Goal: Obtain resource: Obtain resource

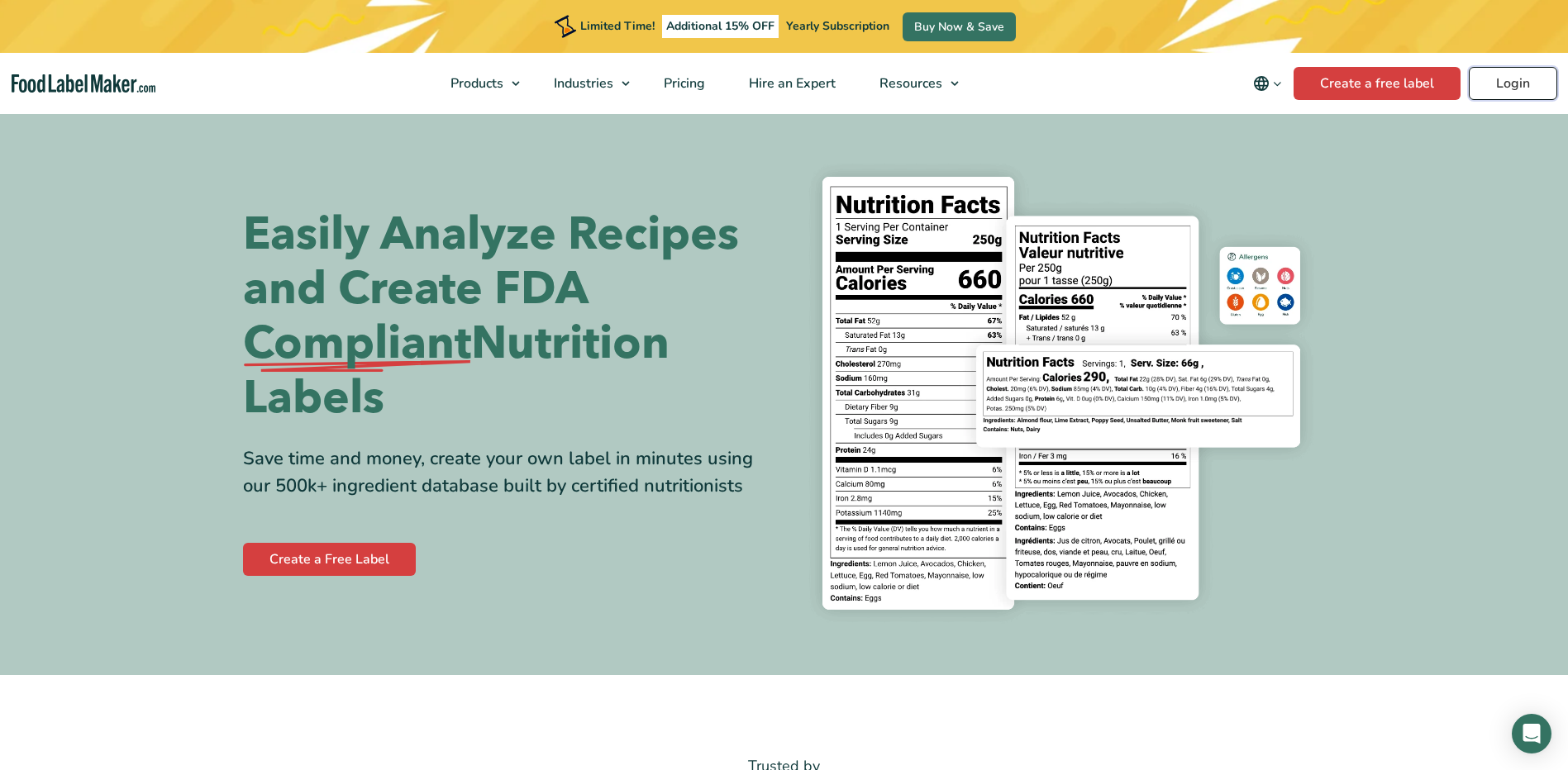
click at [1525, 90] on link "Login" at bounding box center [1513, 83] width 88 height 33
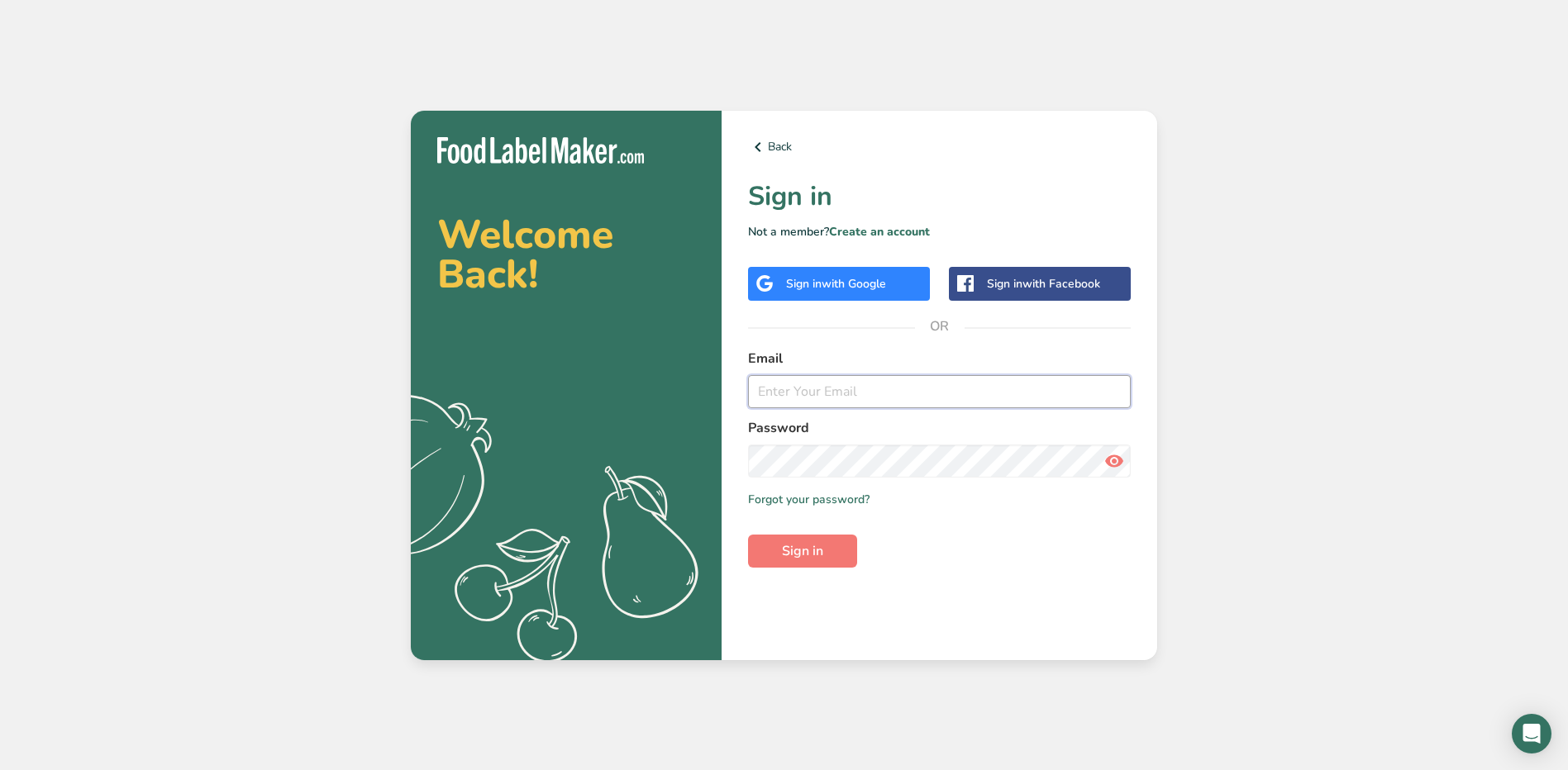
click at [911, 393] on input "email" at bounding box center [939, 392] width 383 height 33
type input "[EMAIL_ADDRESS][PERSON_NAME][DOMAIN_NAME]"
click at [929, 489] on form "Email [EMAIL_ADDRESS][PERSON_NAME][DOMAIN_NAME] Password Remember me Forgot you…" at bounding box center [939, 457] width 383 height 219
click at [748, 535] on button "Sign in" at bounding box center [802, 551] width 109 height 33
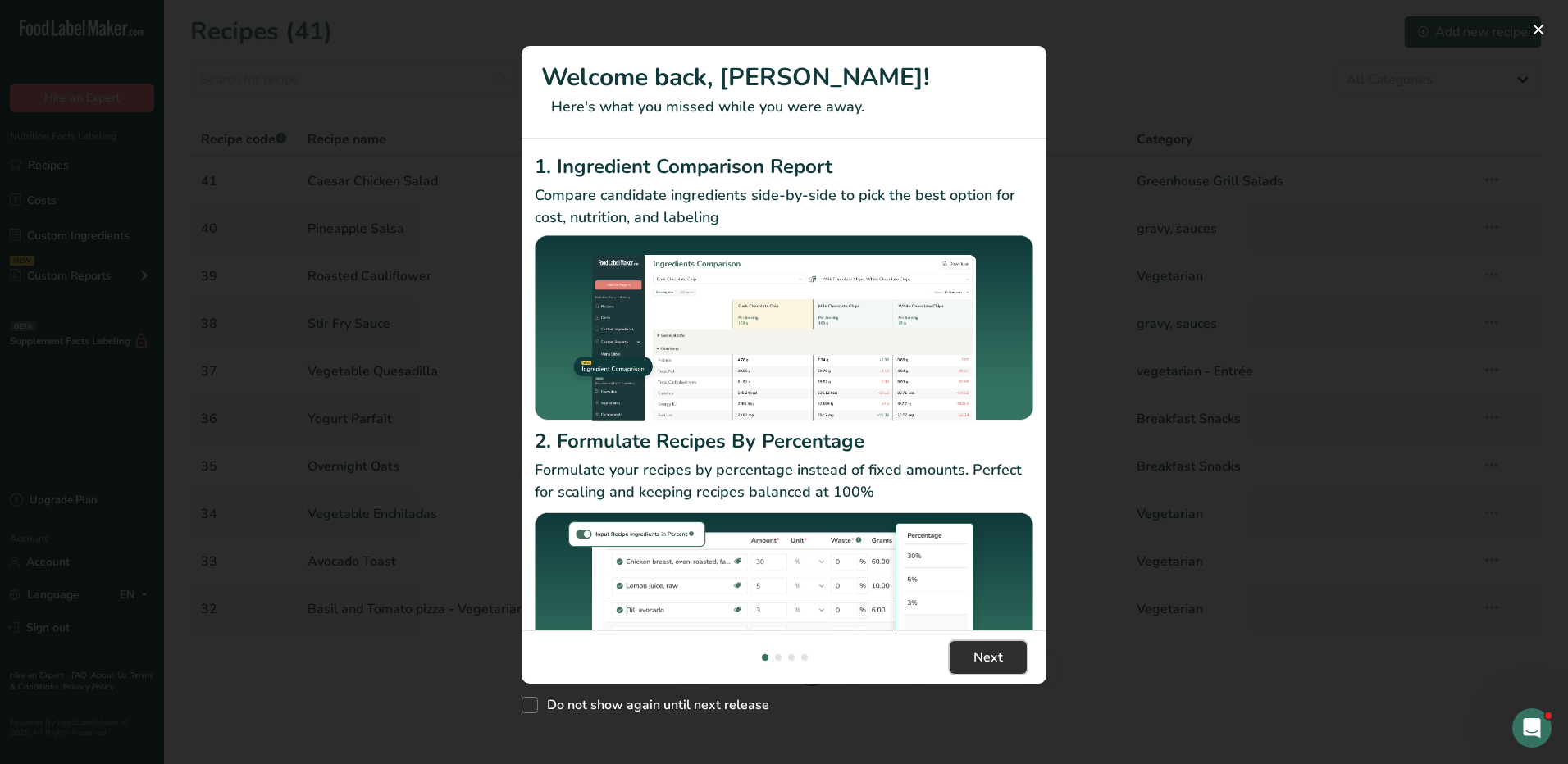
click at [964, 665] on button "Next" at bounding box center [988, 658] width 77 height 33
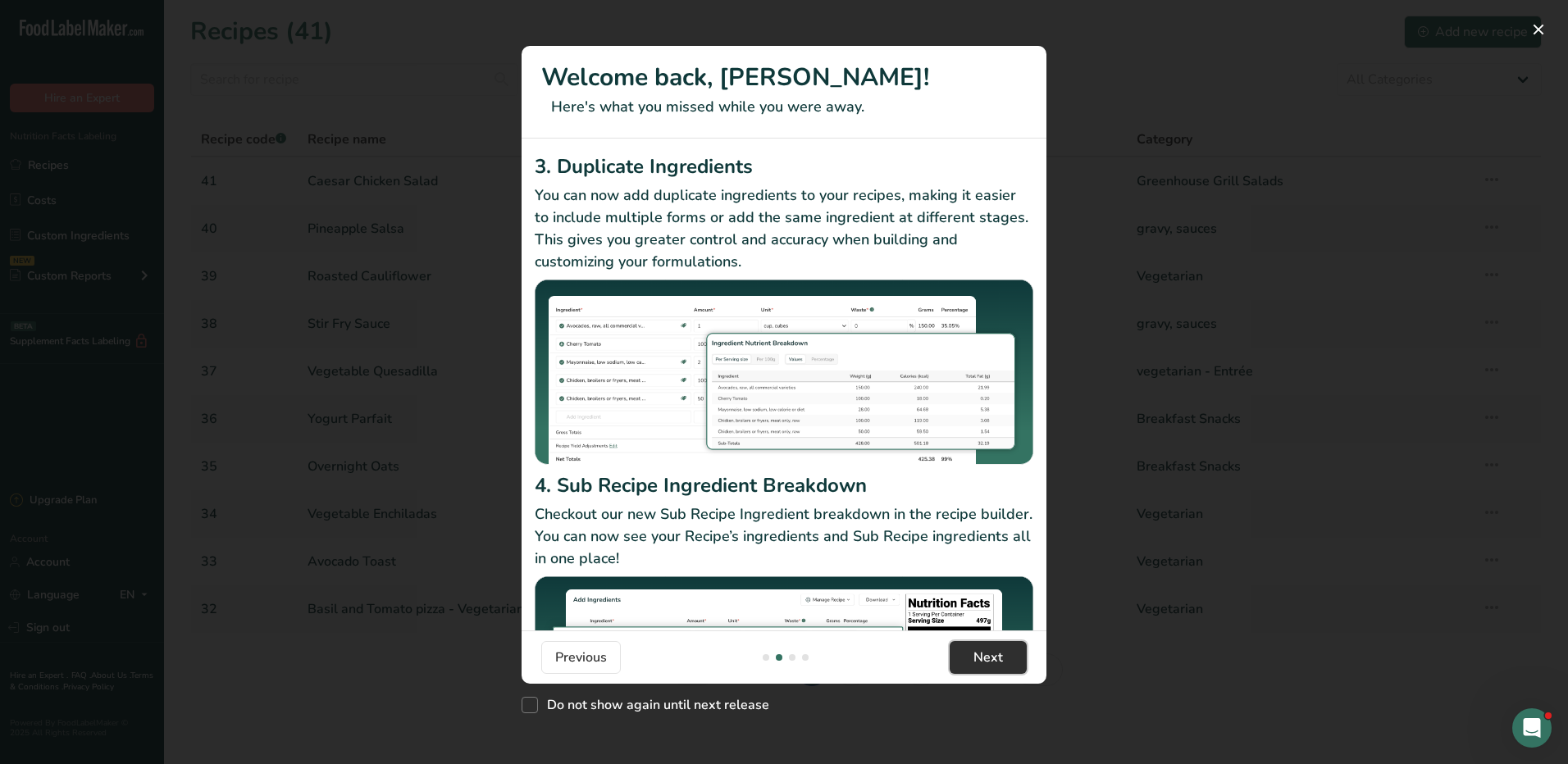
click at [982, 656] on span "Next" at bounding box center [988, 658] width 29 height 20
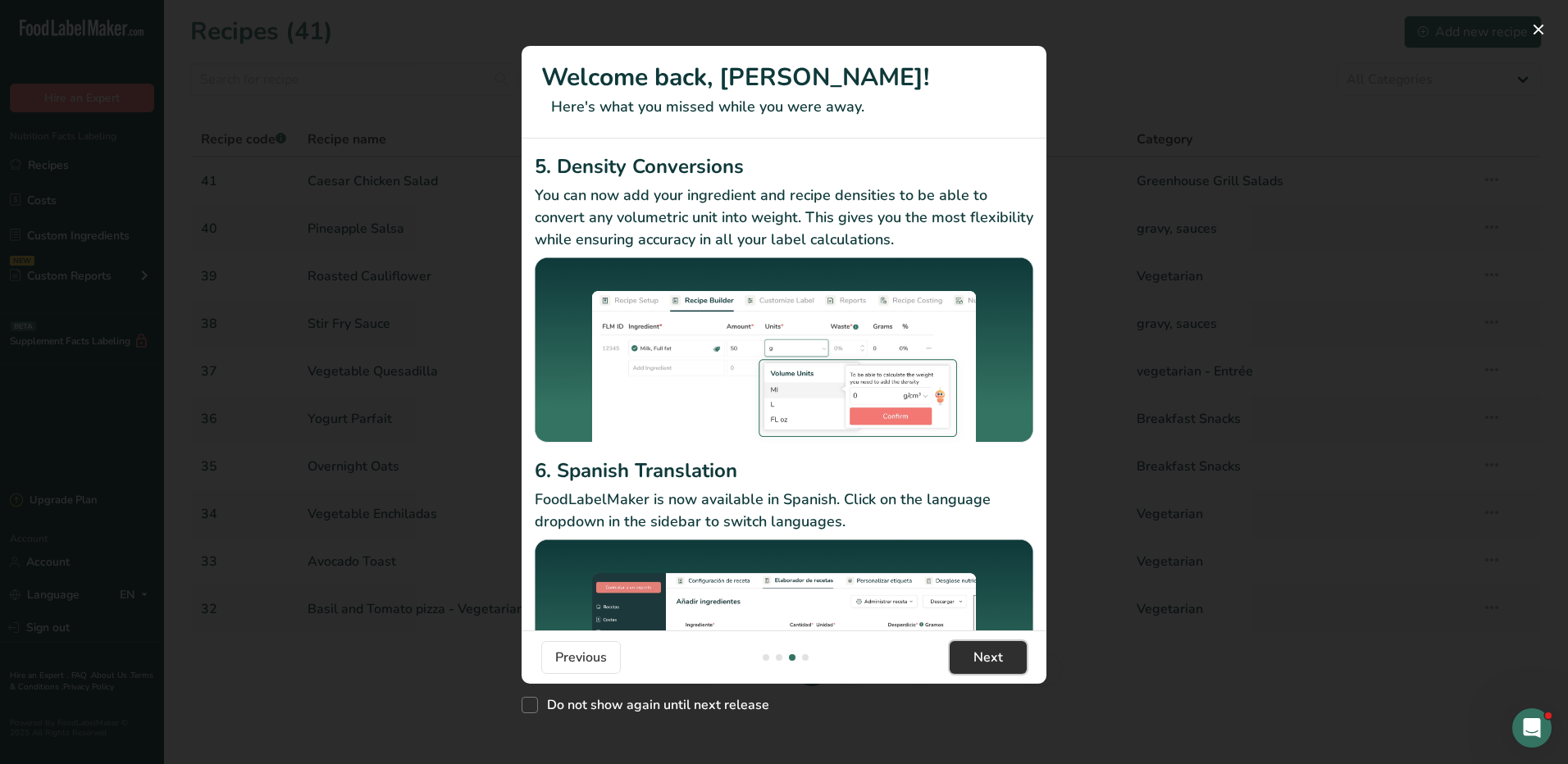
click at [982, 656] on span "Next" at bounding box center [988, 658] width 29 height 20
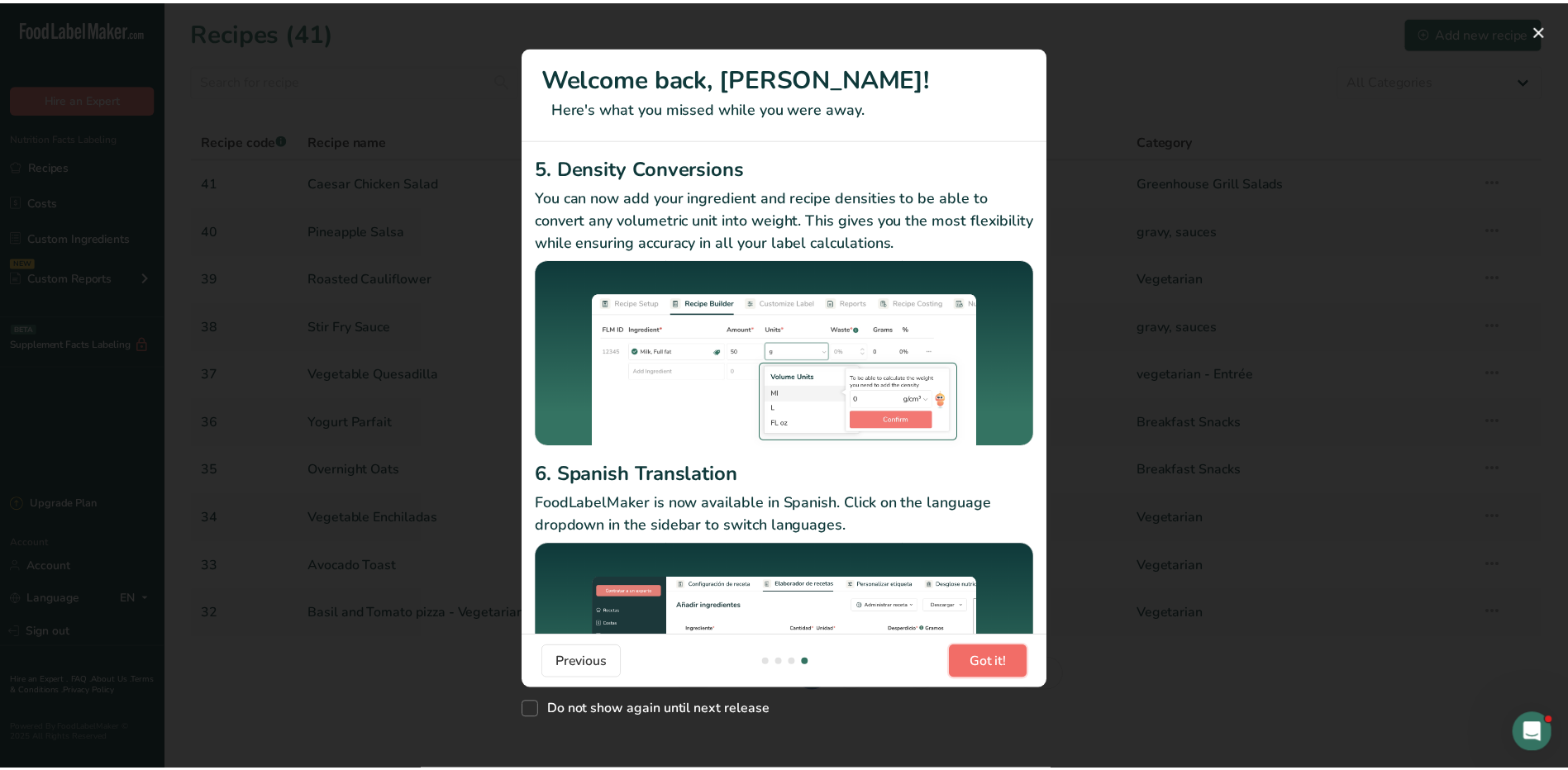
scroll to position [0, 1587]
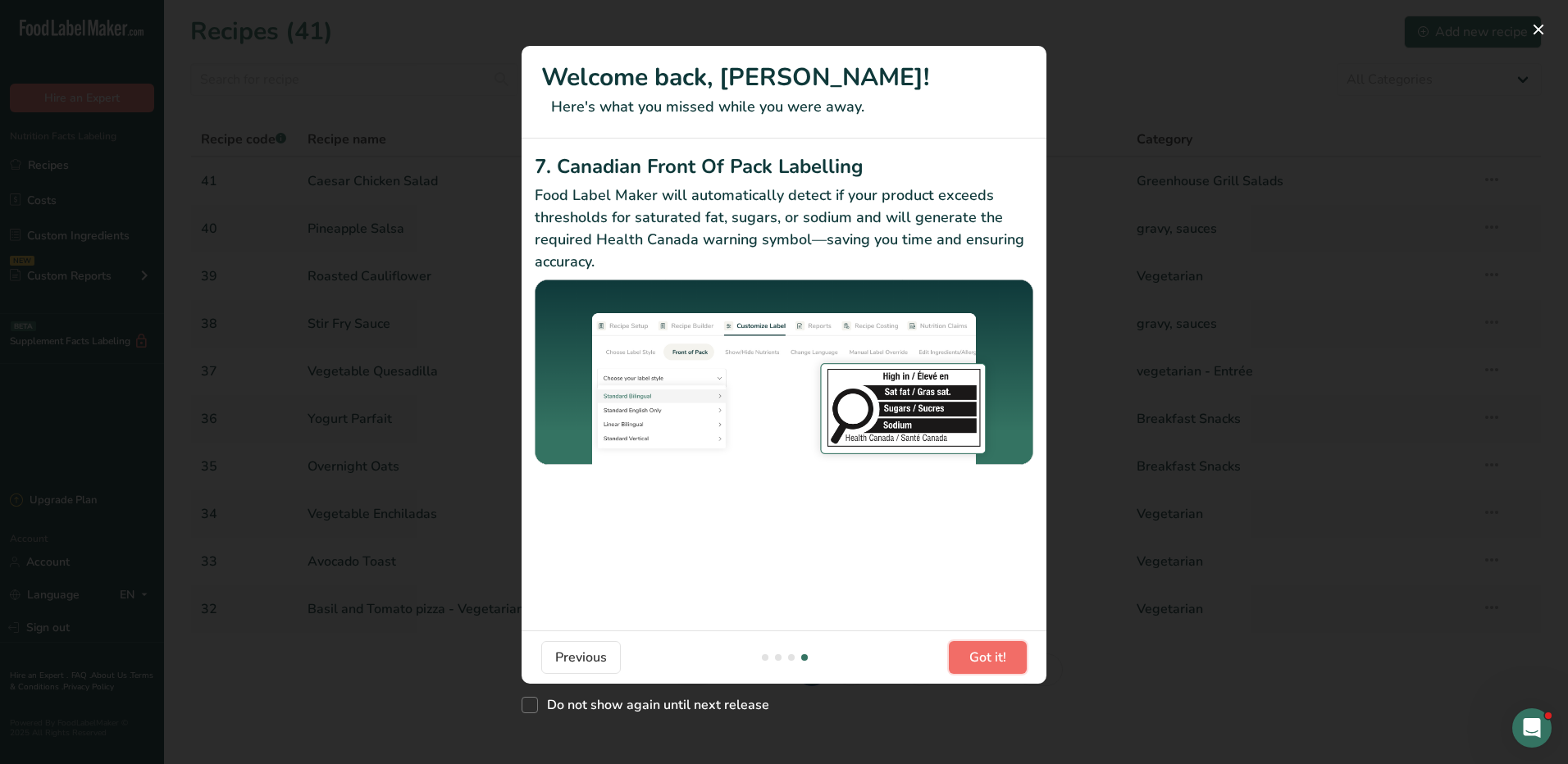
click at [978, 658] on span "Got it!" at bounding box center [987, 658] width 37 height 20
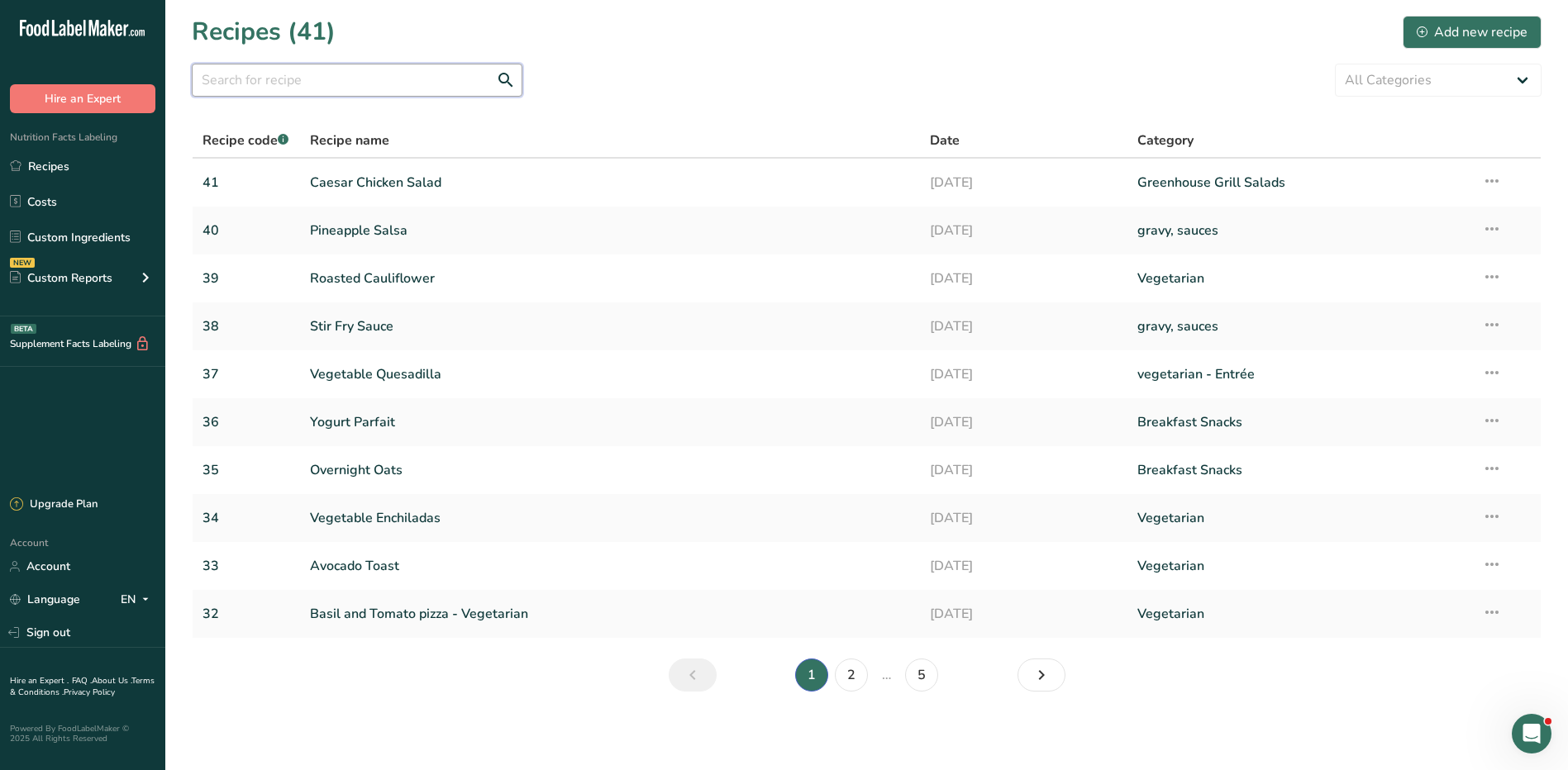
click at [310, 77] on input "text" at bounding box center [357, 80] width 331 height 33
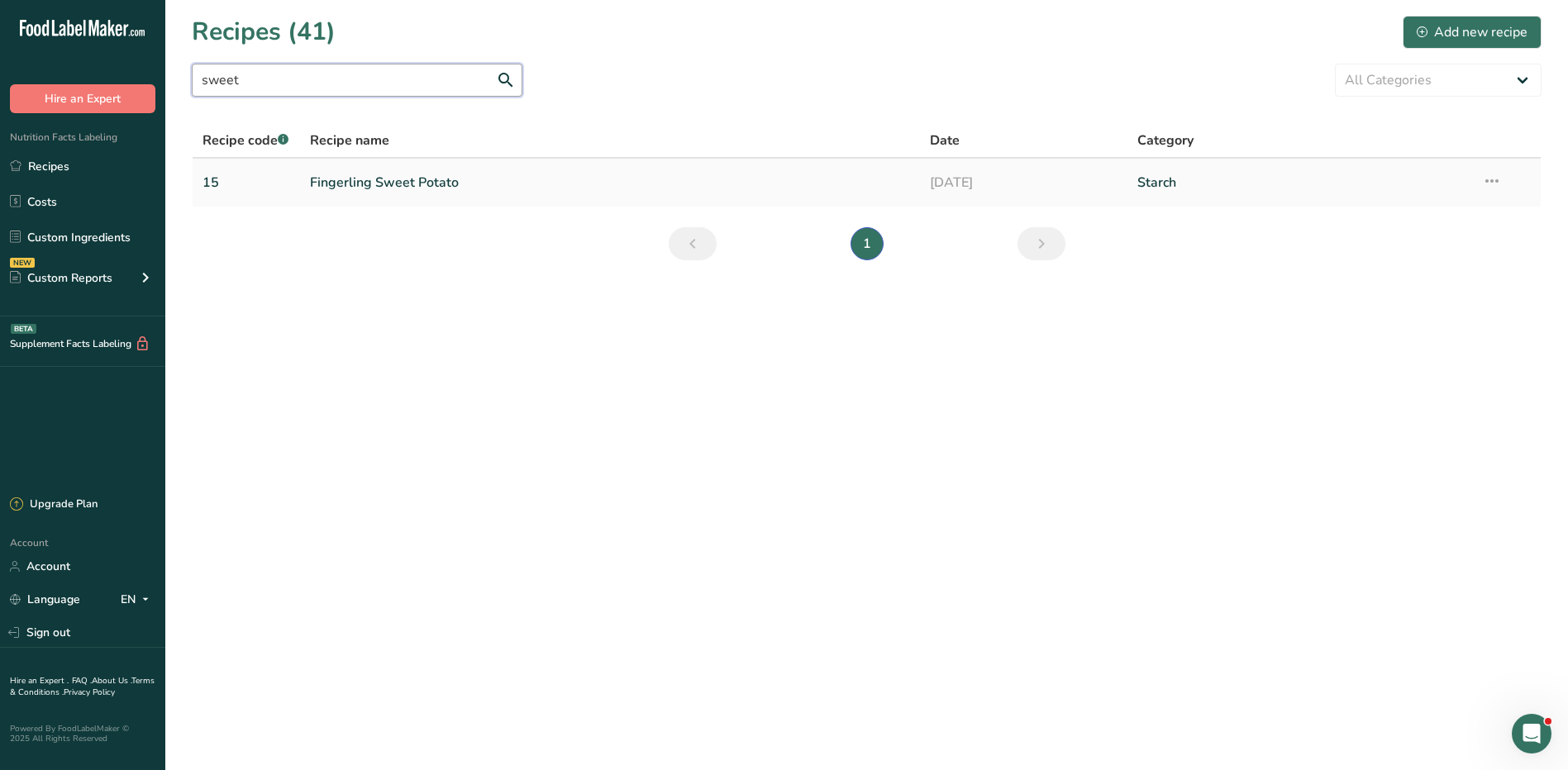
type input "sweet"
click at [394, 178] on link "Fingerling Sweet Potato" at bounding box center [610, 183] width 601 height 35
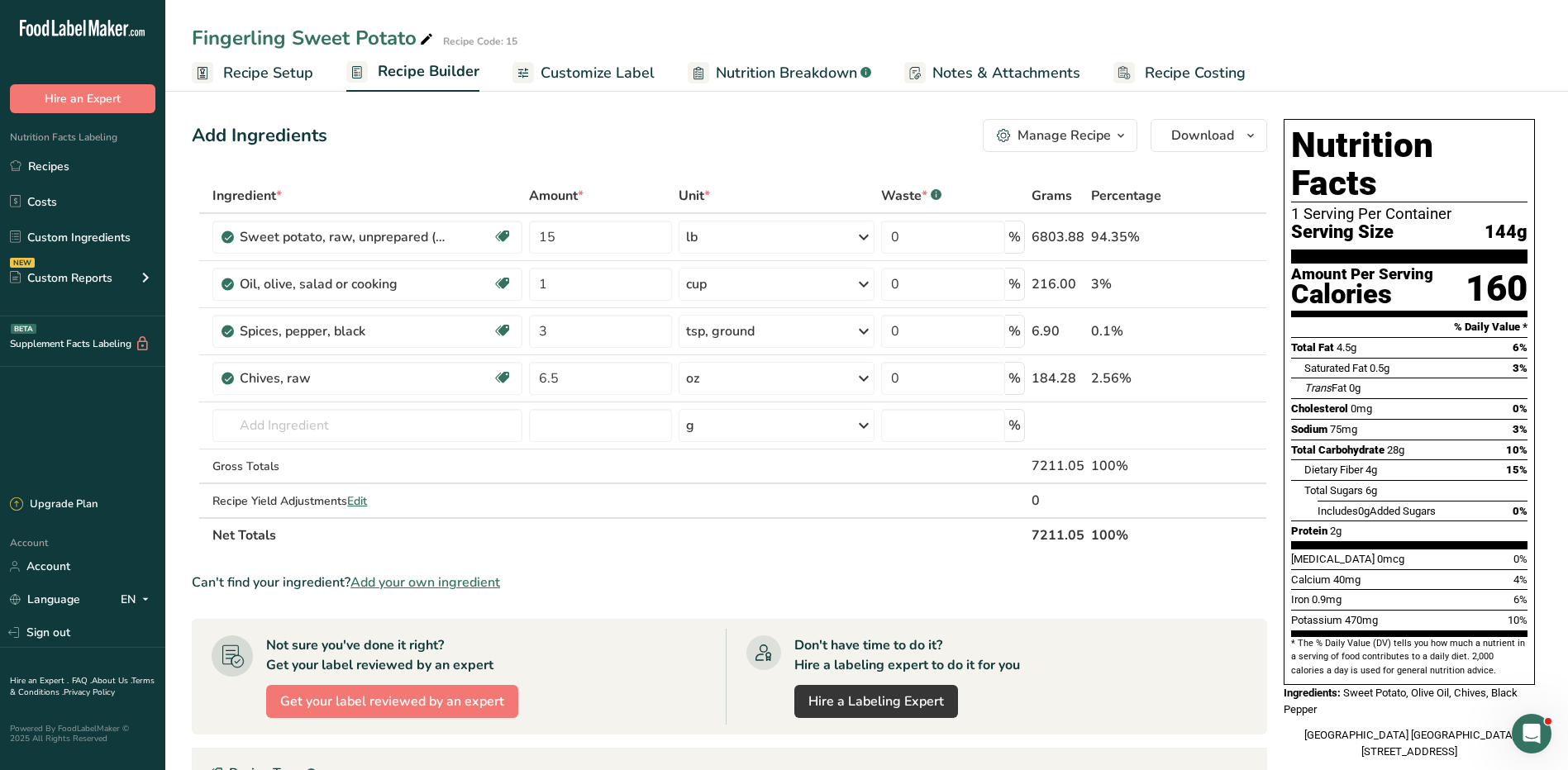
click at [1097, 144] on div "Manage Recipe" at bounding box center [1065, 136] width 94 height 20
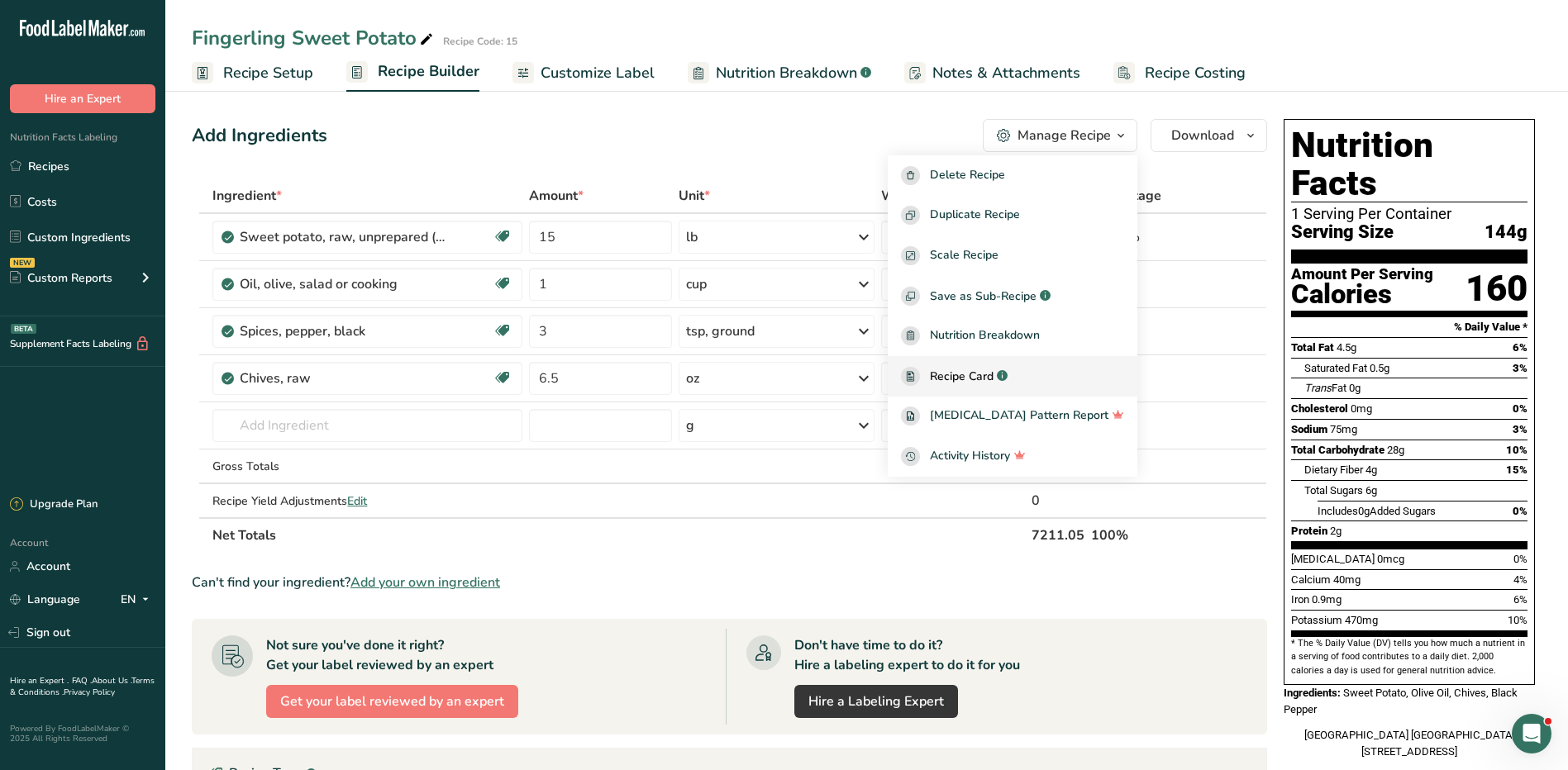
click at [993, 375] on span "Recipe Card" at bounding box center [962, 376] width 64 height 17
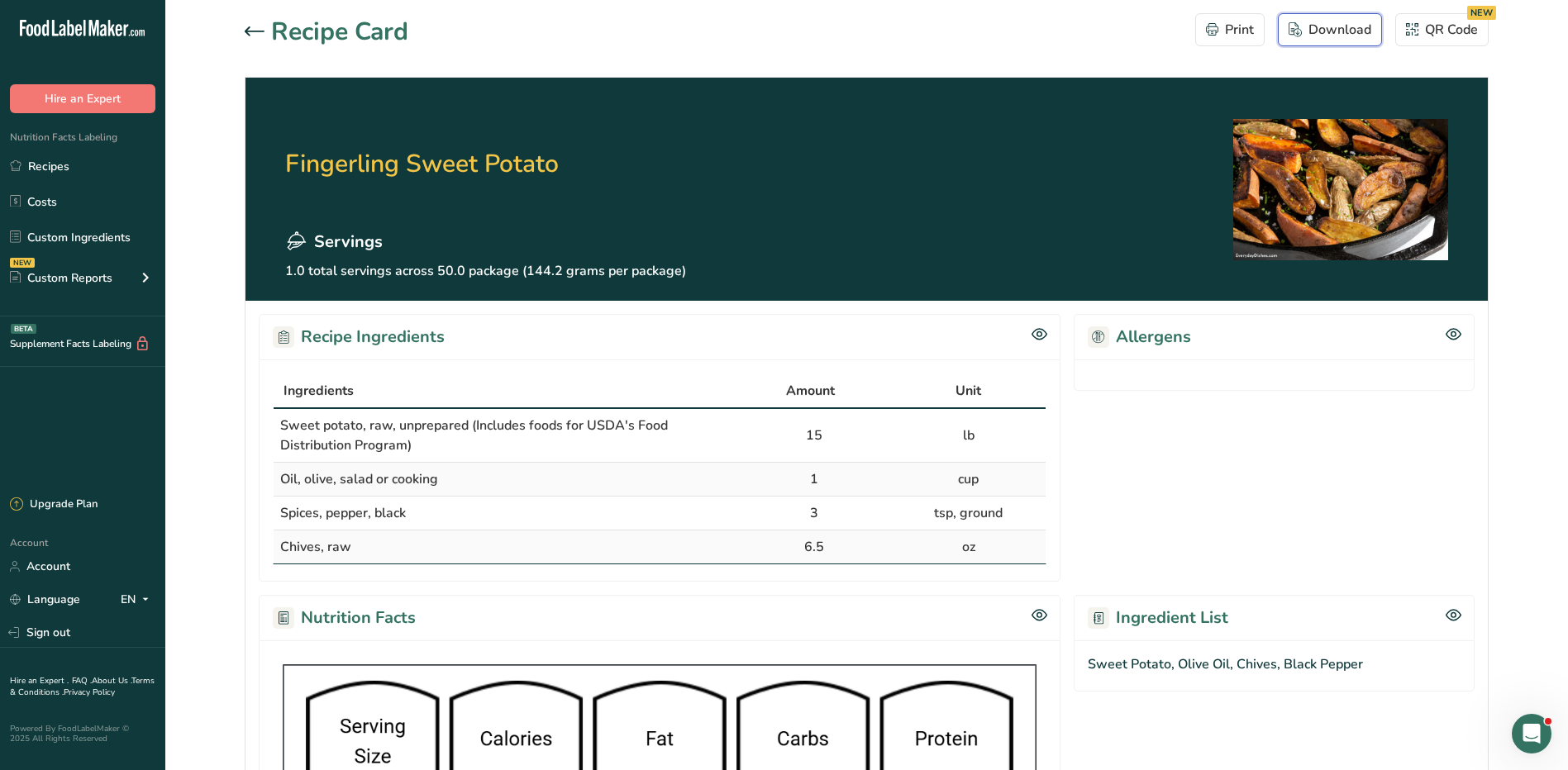
click at [1319, 35] on div "Download" at bounding box center [1330, 30] width 83 height 20
click at [64, 177] on link "Recipes" at bounding box center [83, 166] width 166 height 32
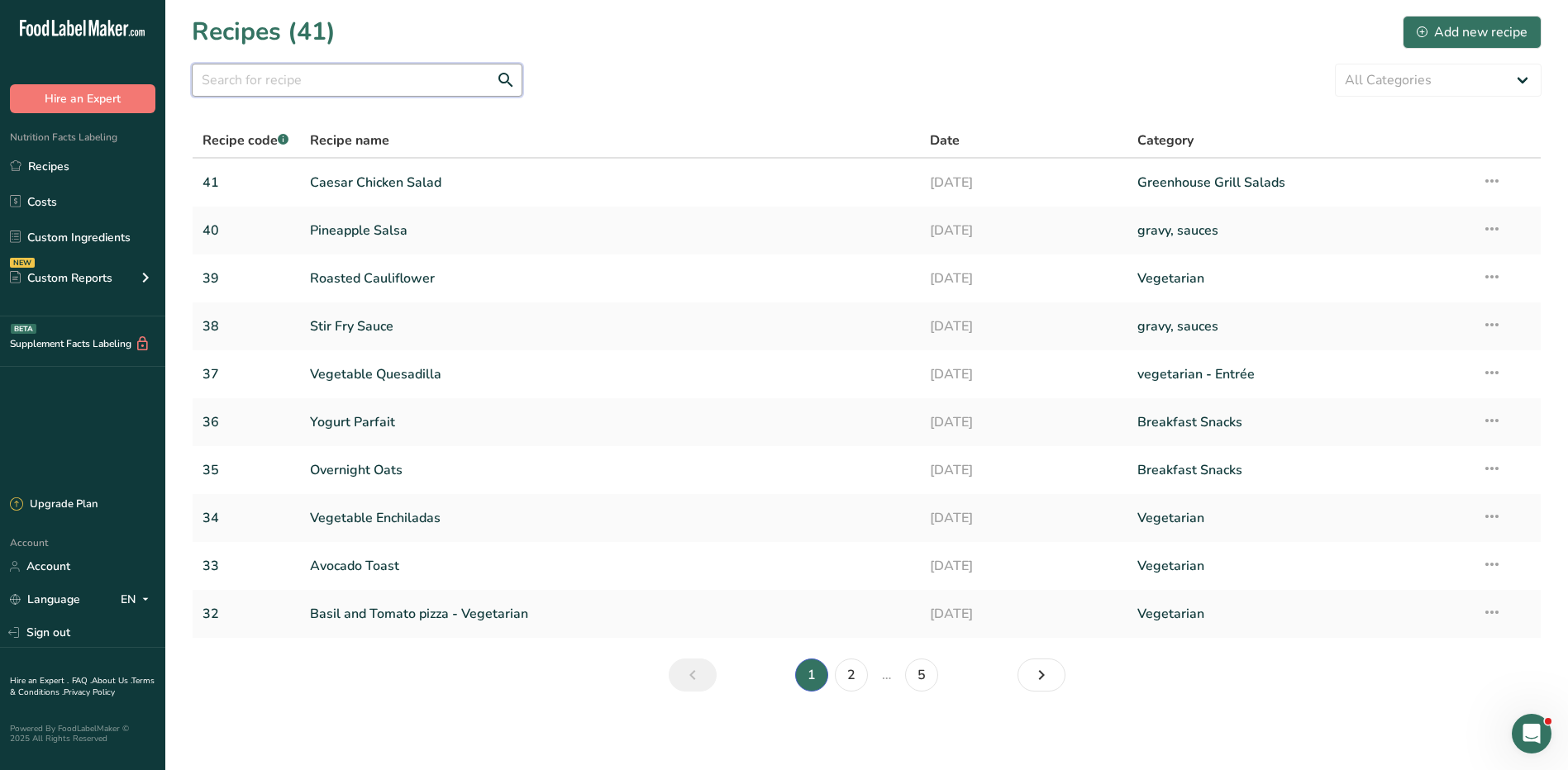
click at [393, 68] on input "text" at bounding box center [357, 80] width 331 height 33
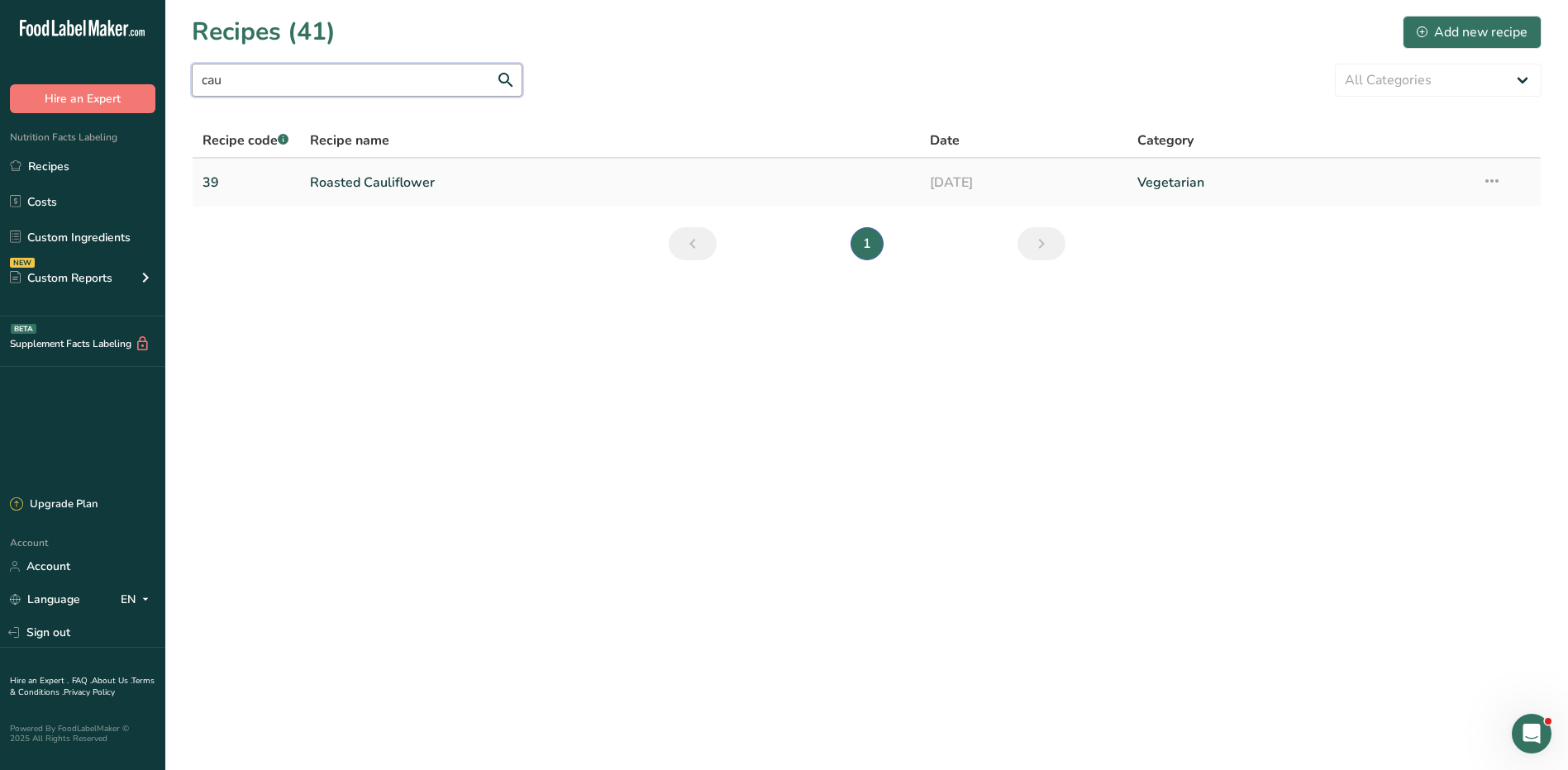
type input "cau"
click at [426, 186] on link "Roasted Cauliflower" at bounding box center [610, 183] width 601 height 35
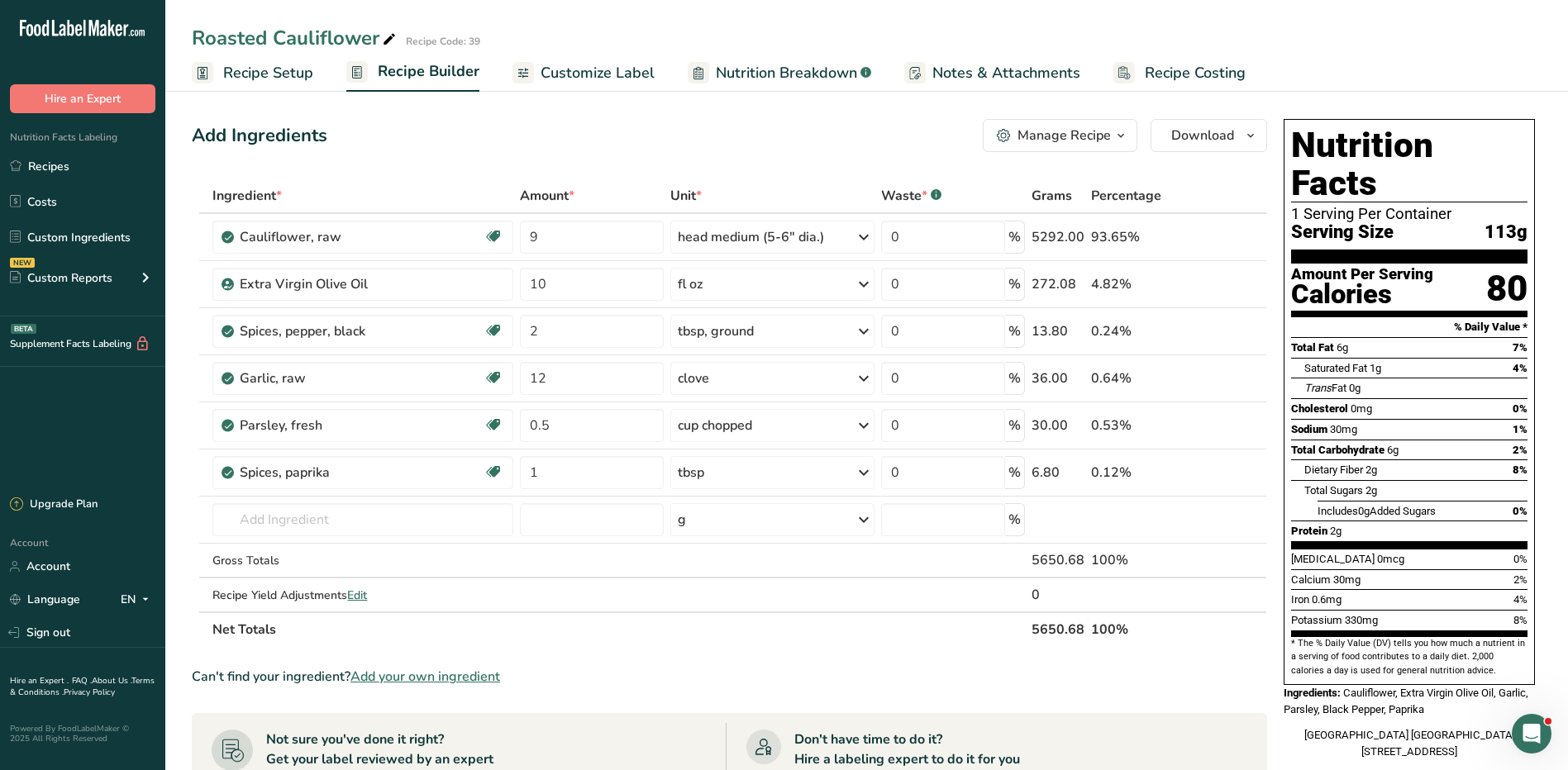
click at [1050, 143] on div "Manage Recipe" at bounding box center [1065, 136] width 94 height 20
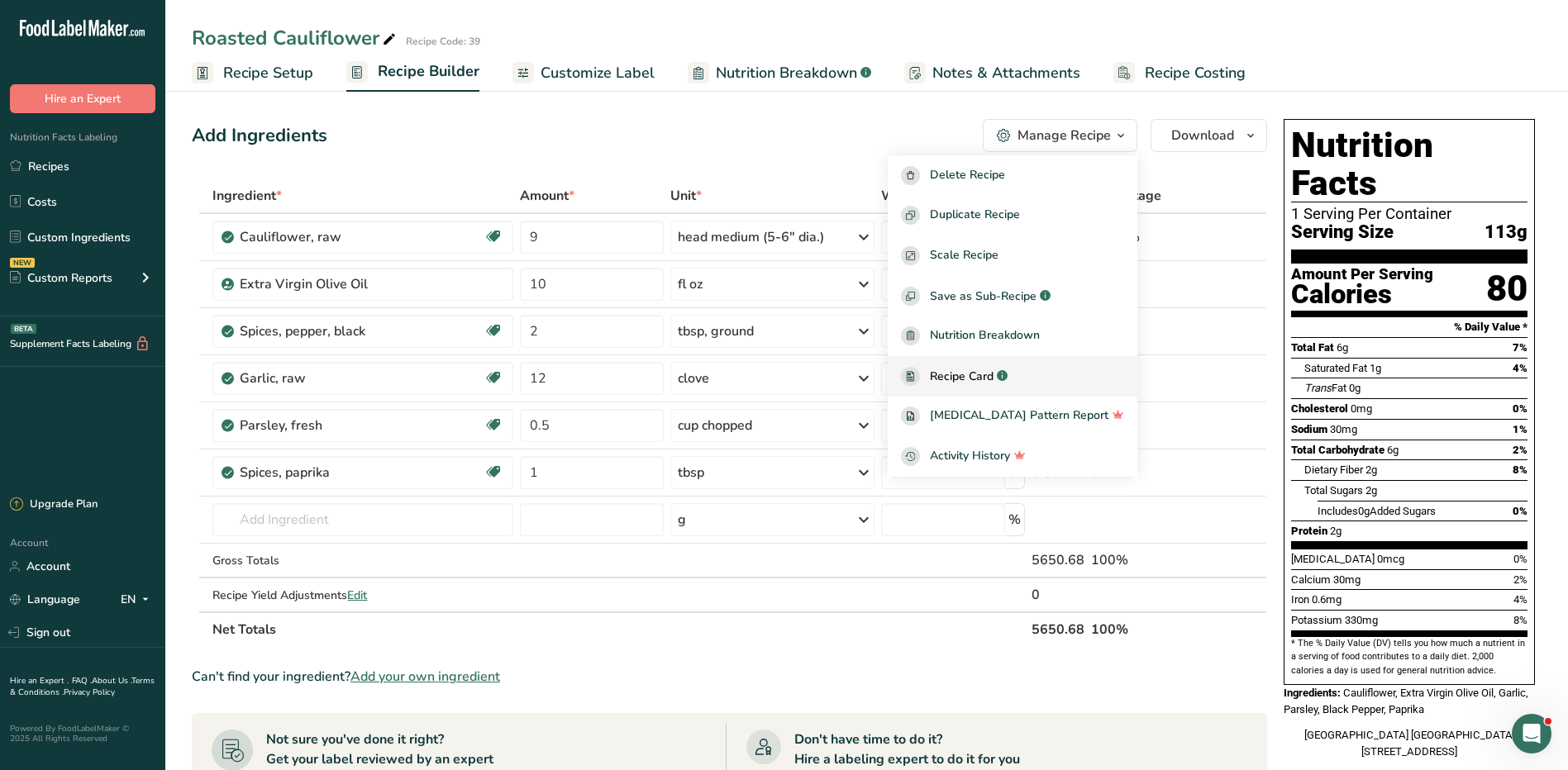
click at [993, 377] on span "Recipe Card" at bounding box center [962, 376] width 64 height 17
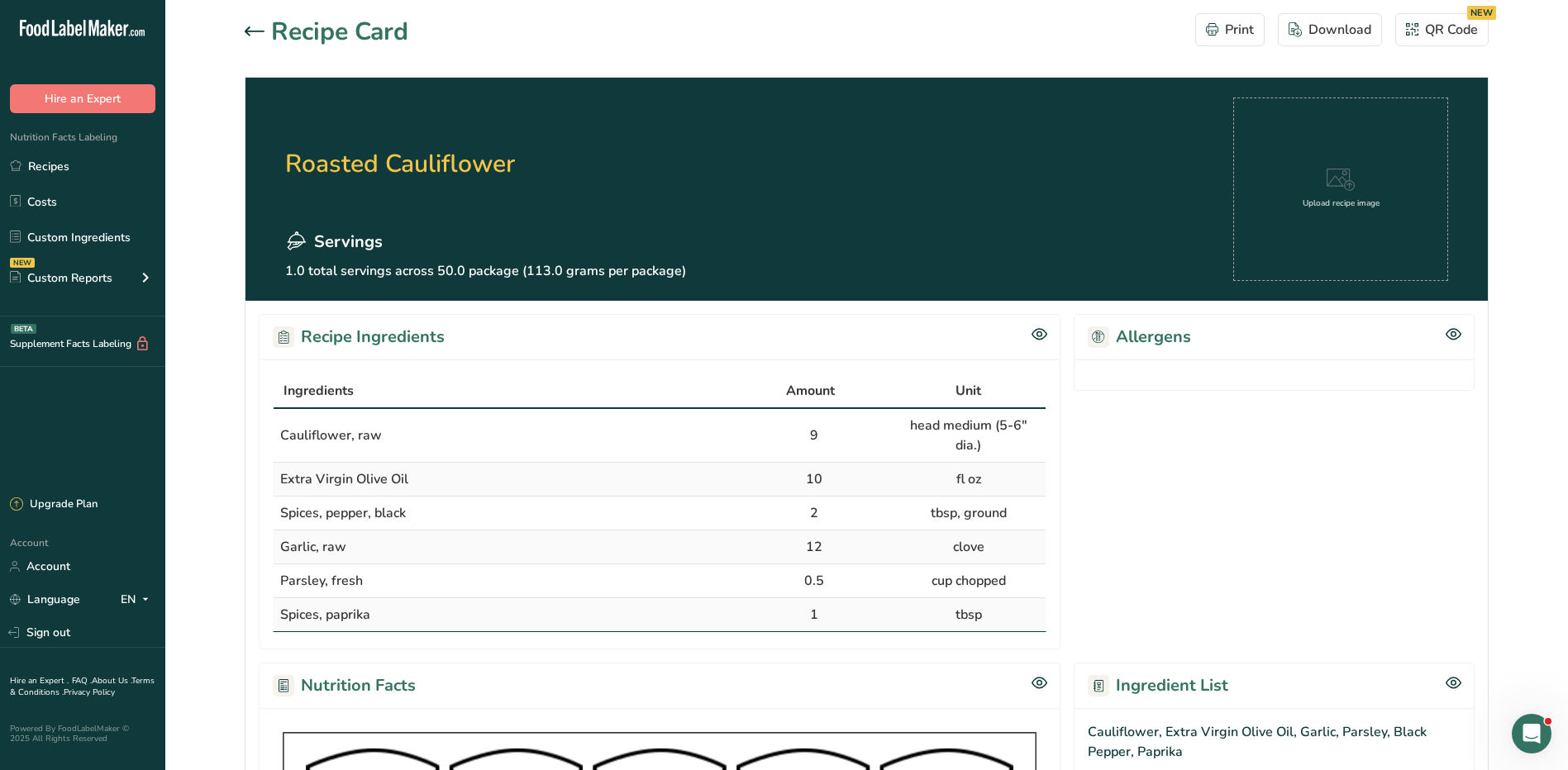
click at [1346, 184] on icon at bounding box center [1341, 180] width 29 height 23
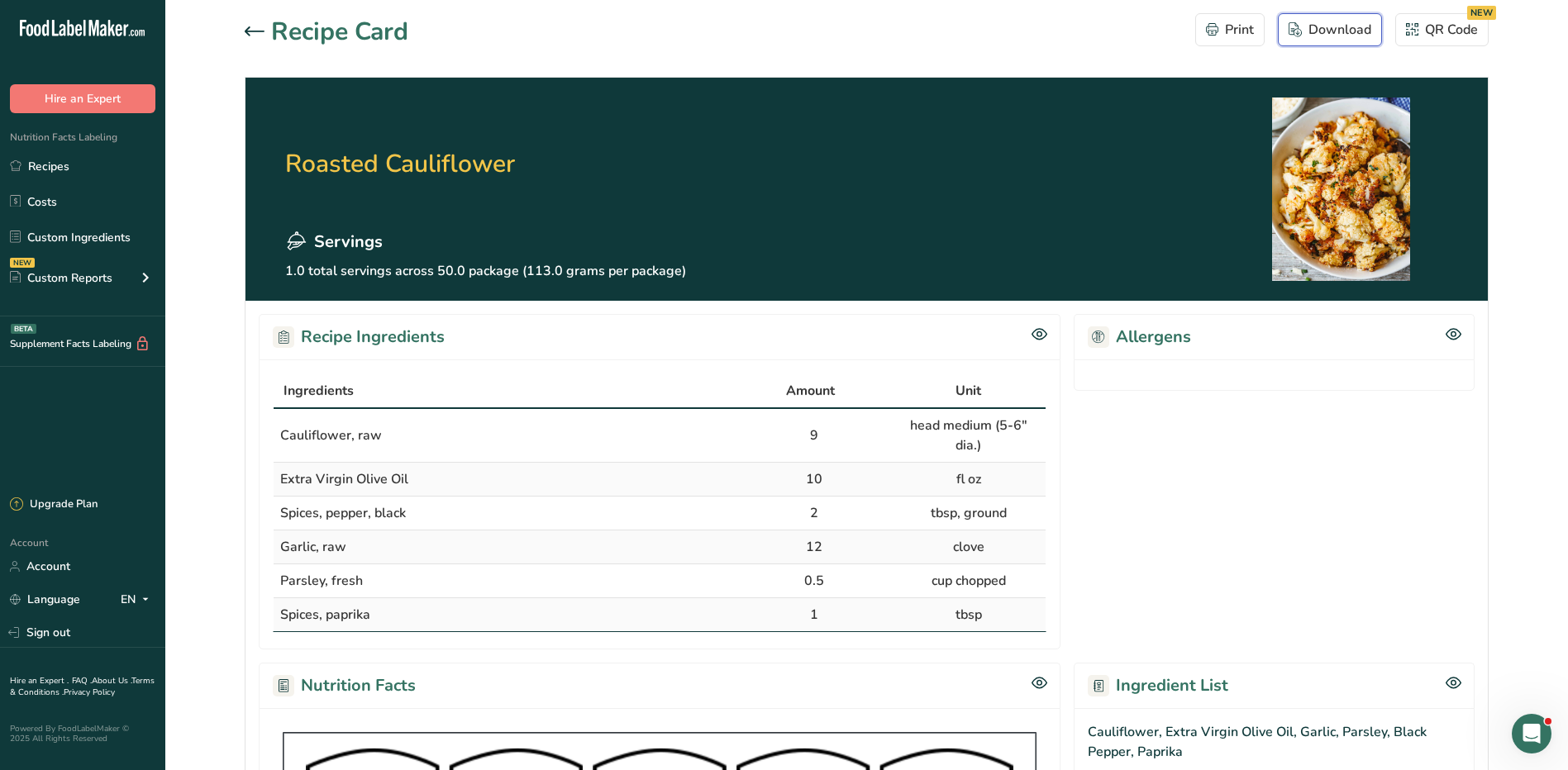
click at [1306, 28] on div "Download" at bounding box center [1330, 30] width 83 height 20
click at [72, 167] on link "Recipes" at bounding box center [83, 166] width 166 height 32
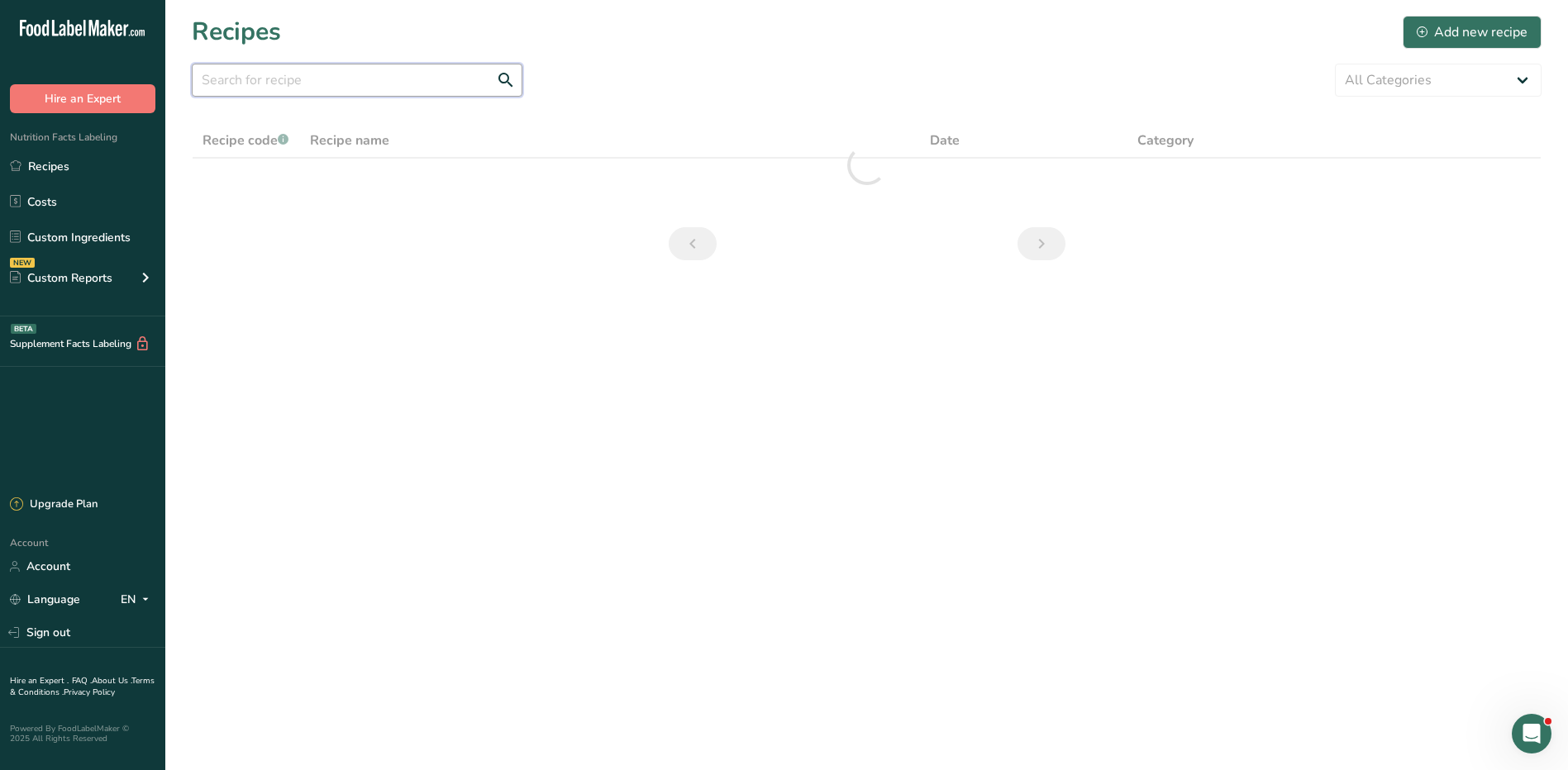
click at [414, 79] on input "text" at bounding box center [357, 80] width 331 height 33
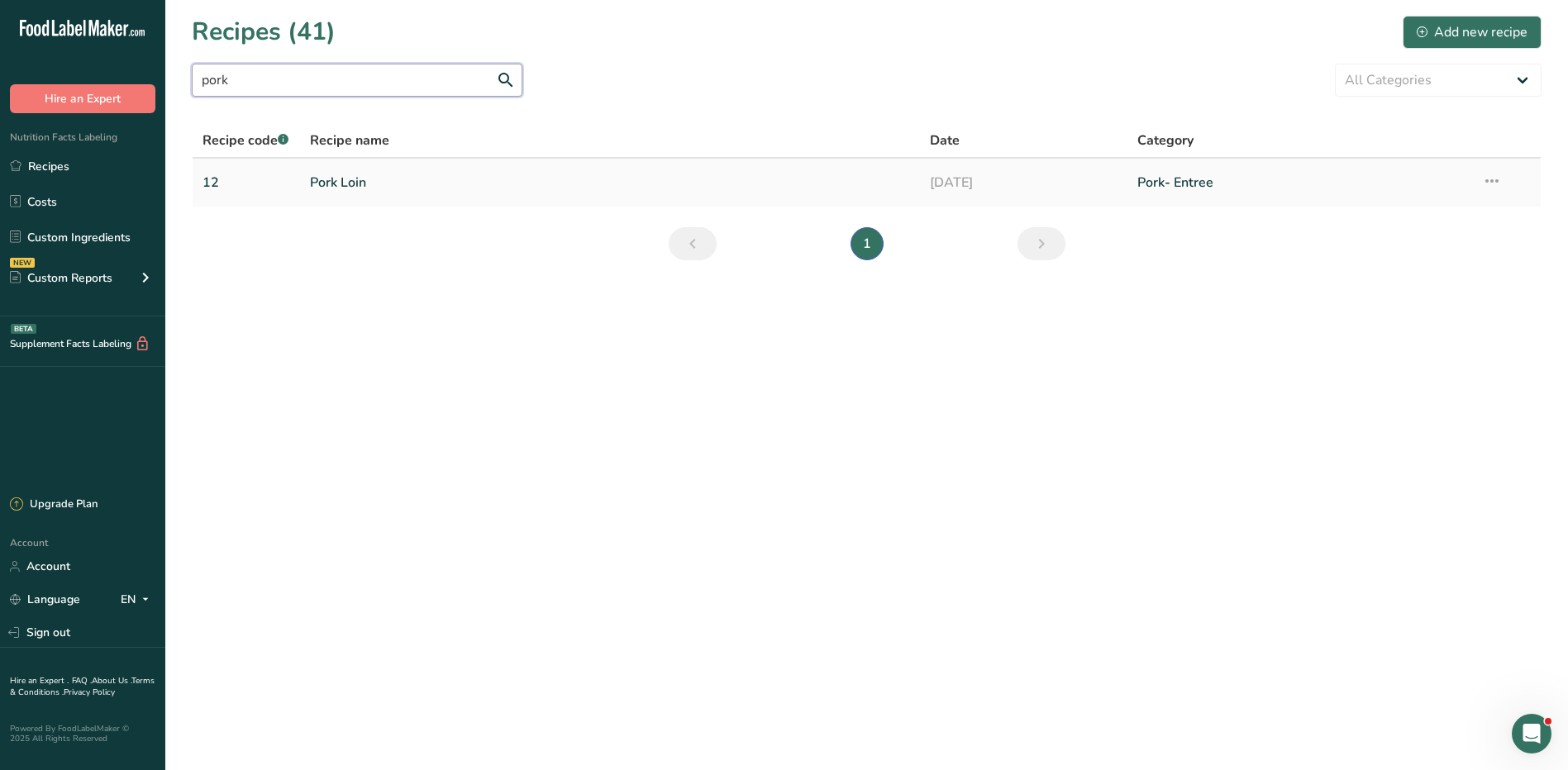
type input "pork"
click at [356, 186] on link "Pork Loin" at bounding box center [610, 183] width 601 height 35
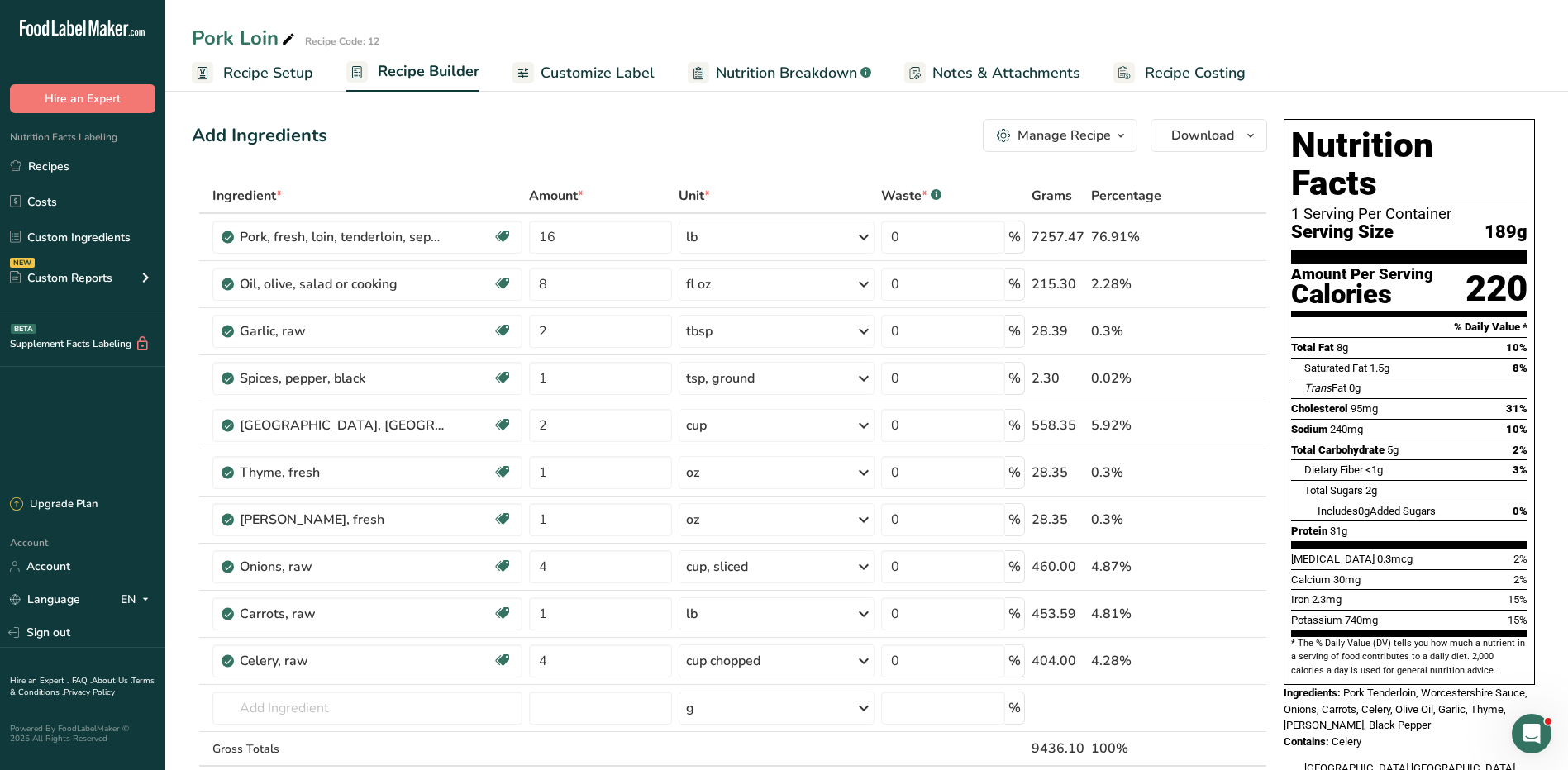
click at [1067, 134] on div "Manage Recipe" at bounding box center [1065, 136] width 94 height 20
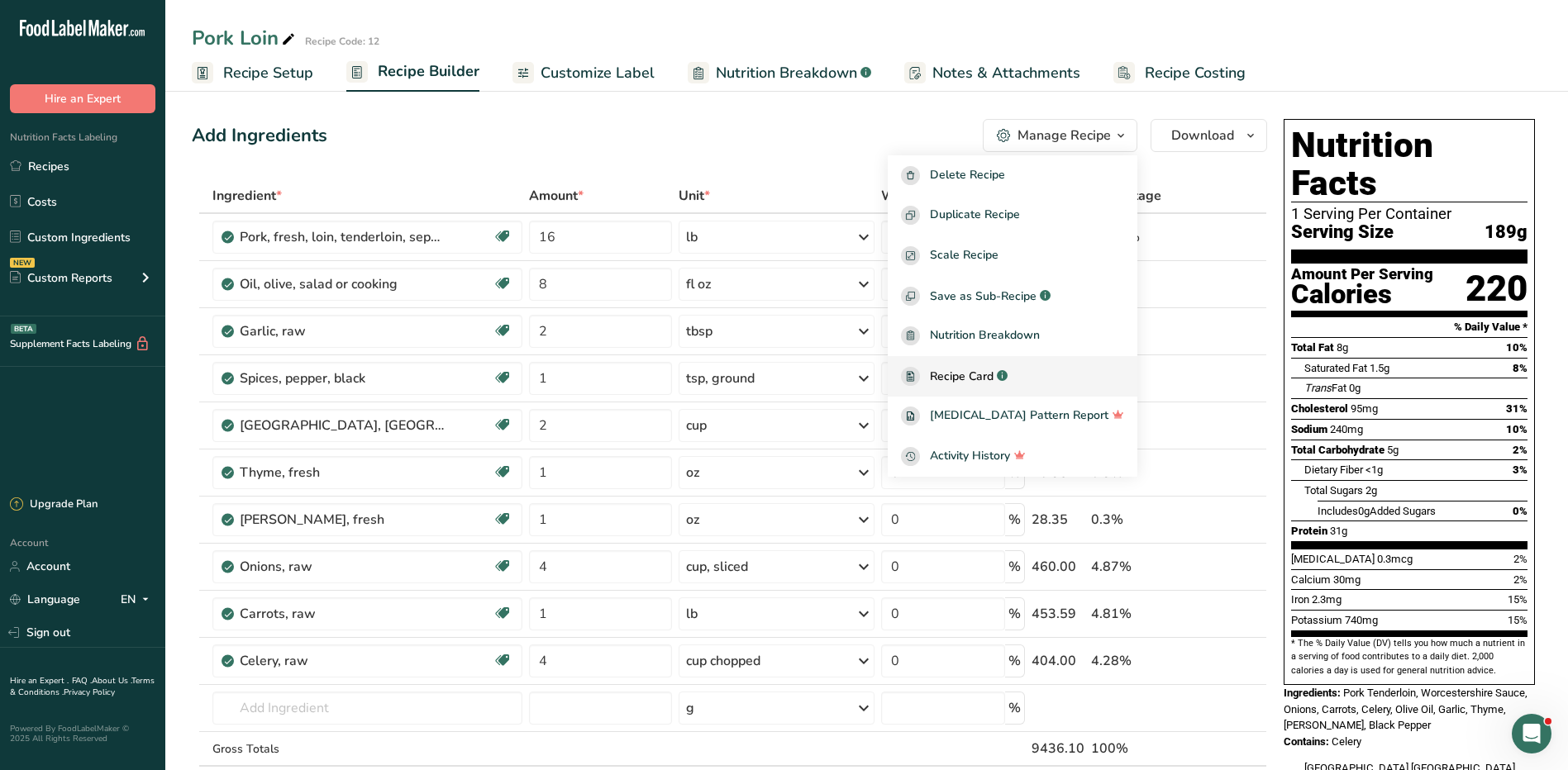
click at [993, 382] on span "Recipe Card" at bounding box center [962, 376] width 64 height 17
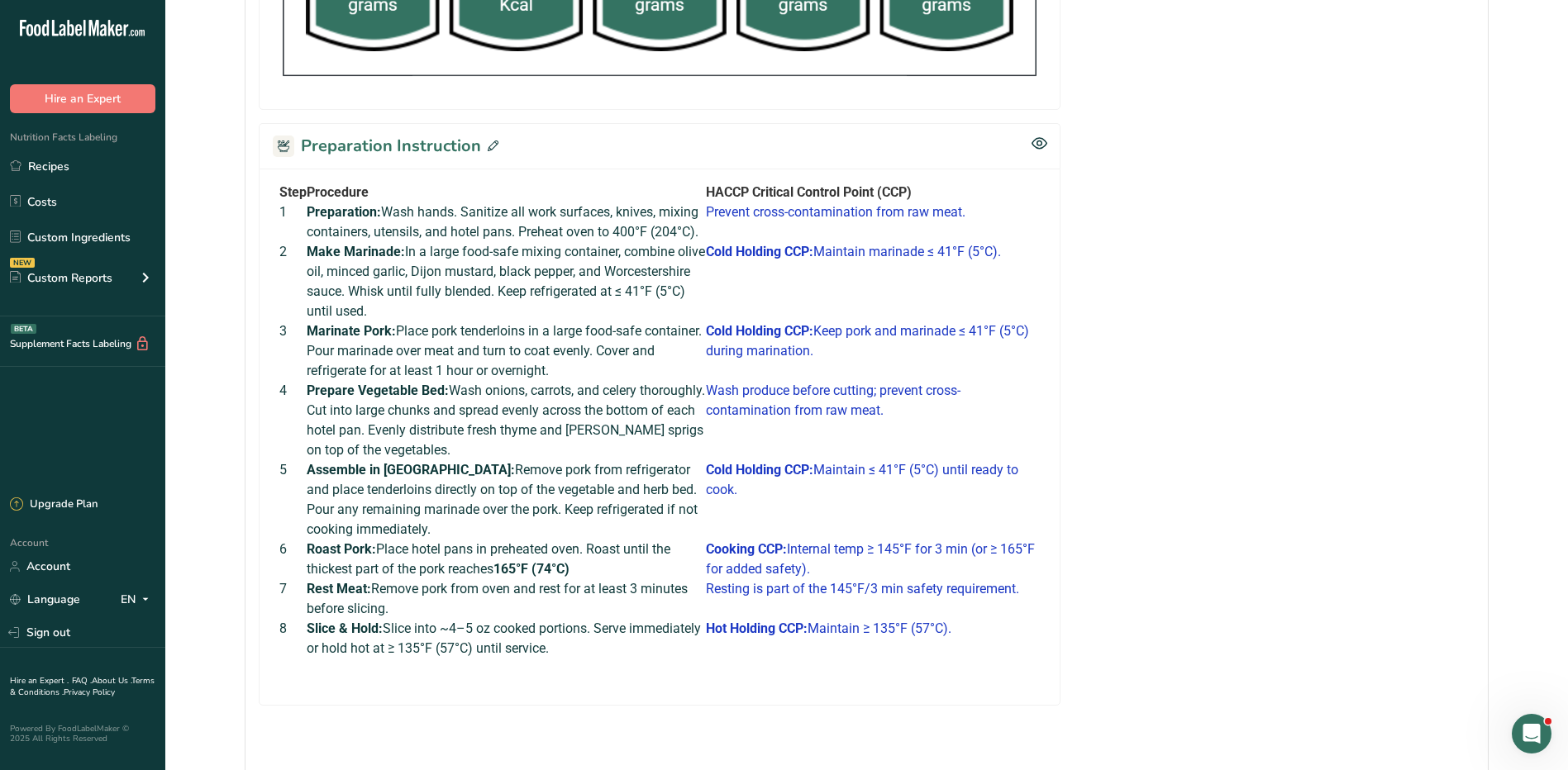
scroll to position [1138, 0]
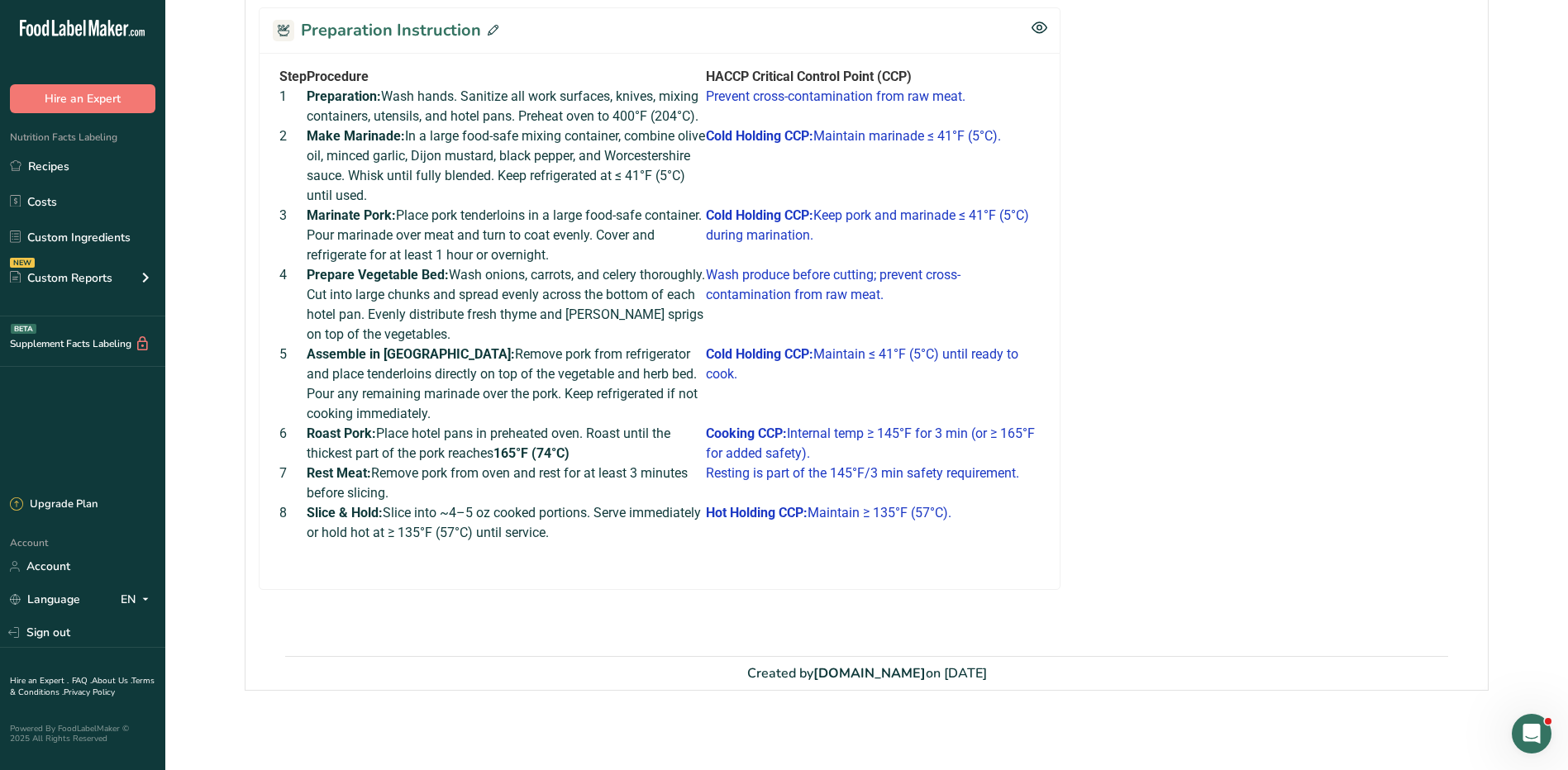
click at [488, 25] on icon at bounding box center [494, 31] width 11 height 11
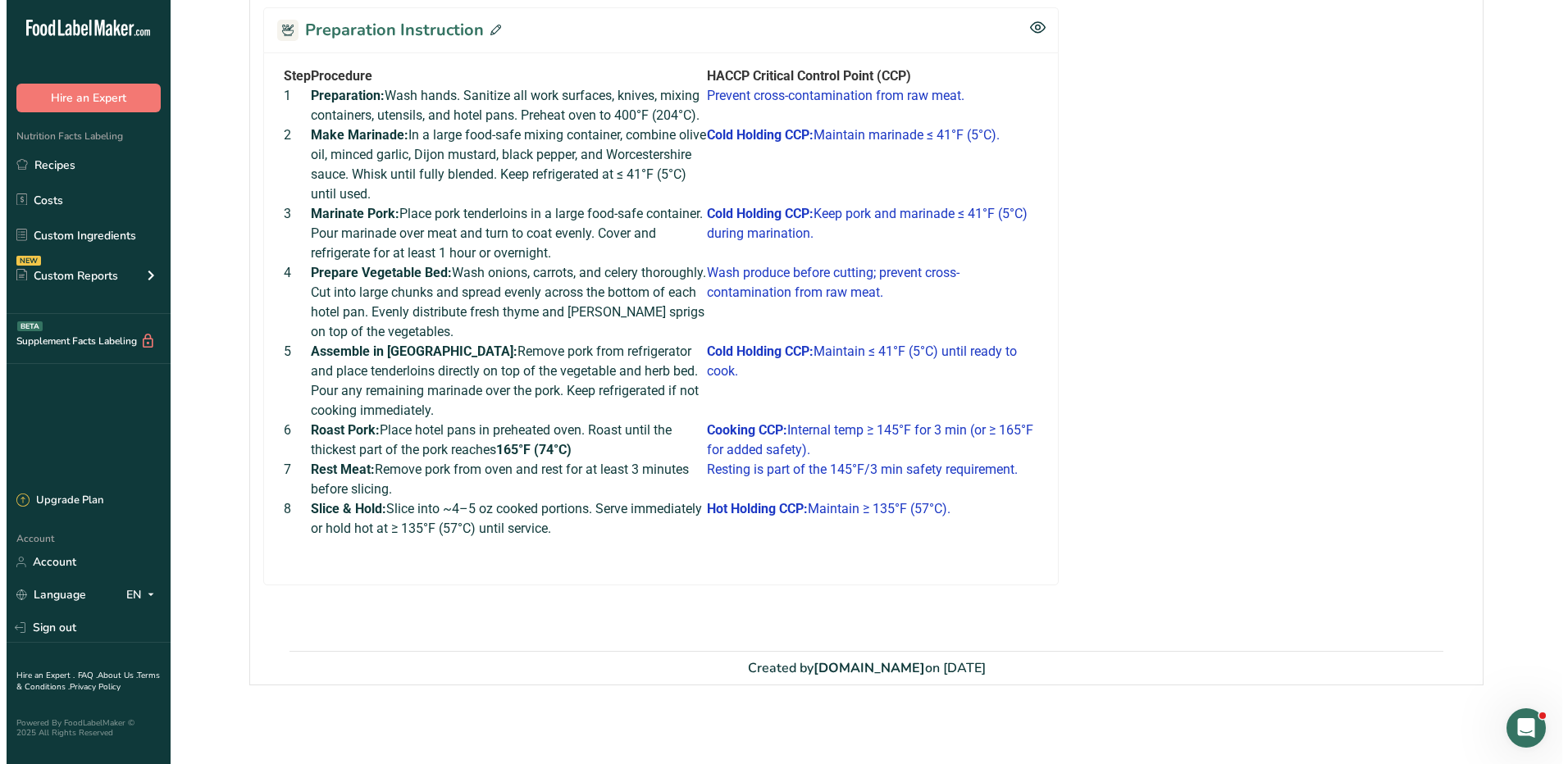
scroll to position [1132, 0]
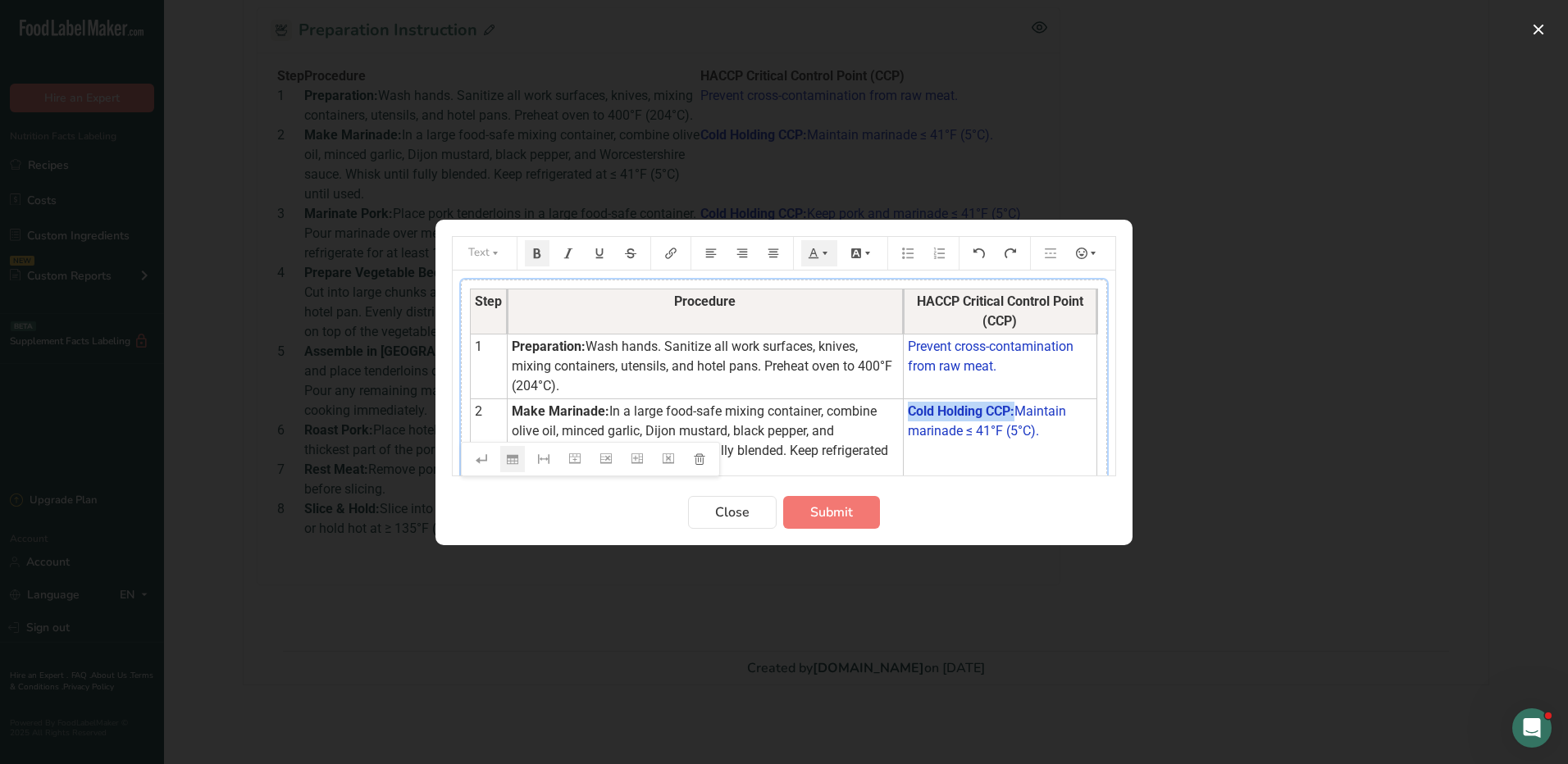
drag, startPoint x: 1016, startPoint y: 409, endPoint x: 909, endPoint y: 415, distance: 107.2
click at [909, 415] on td "Cold Holding CCP: Maintain marinade ≤ 41°F (5°C)." at bounding box center [1000, 441] width 194 height 85
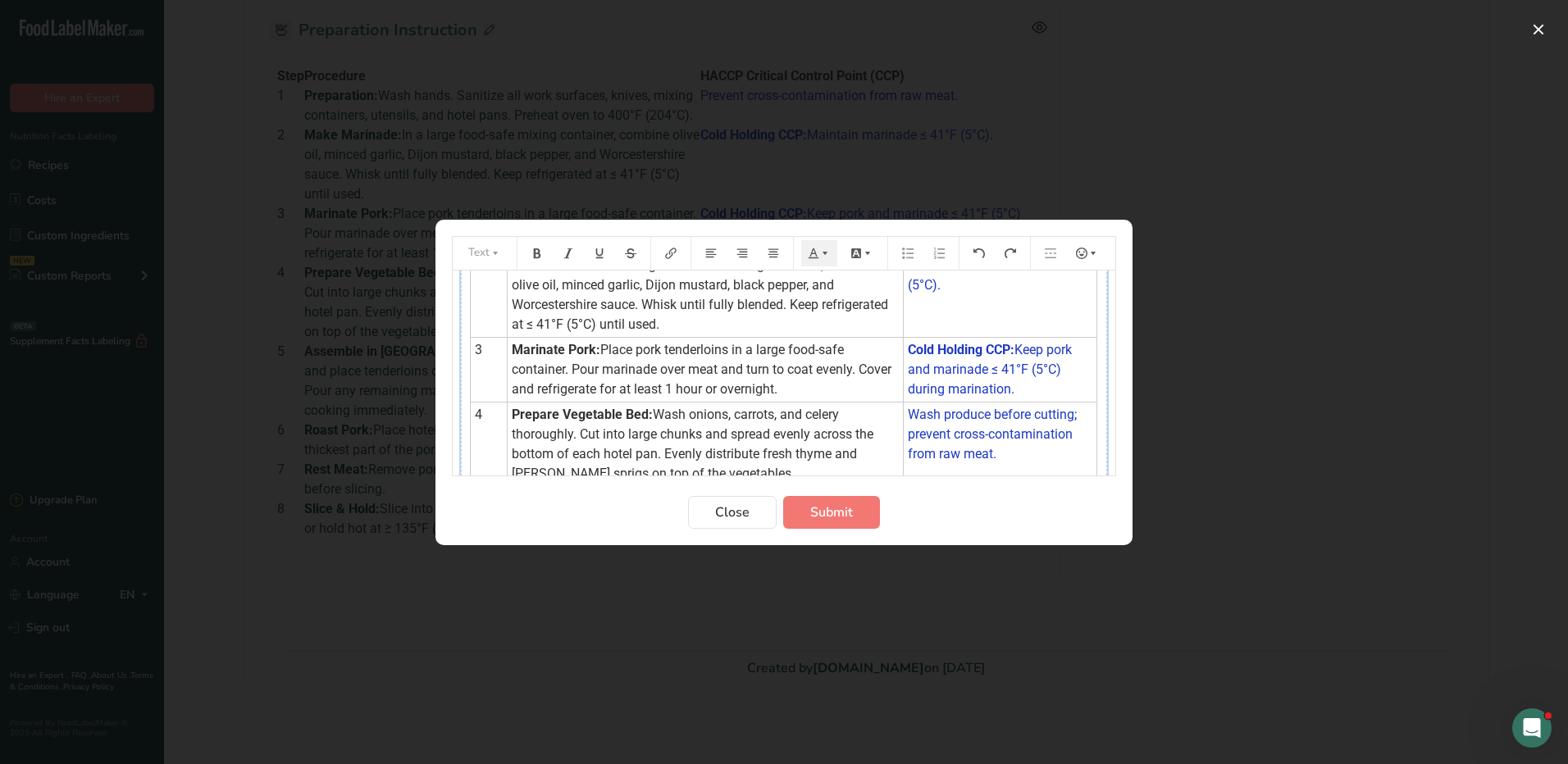
scroll to position [164, 0]
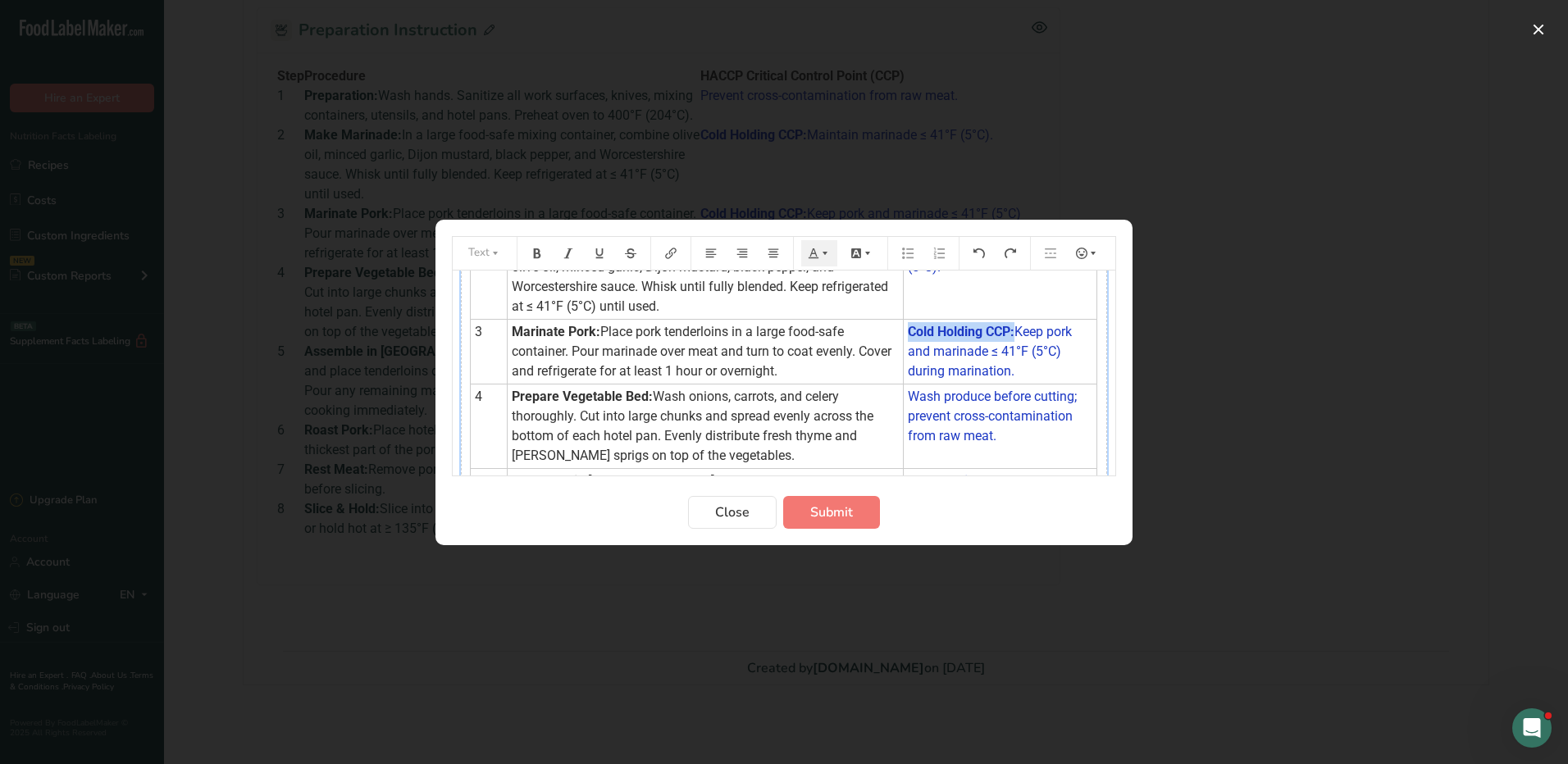
drag, startPoint x: 1018, startPoint y: 330, endPoint x: 911, endPoint y: 338, distance: 107.3
click at [911, 338] on td "Cold Holding CCP: Keep pork and marinade ≤ 41°F (5°C) during marination." at bounding box center [1000, 351] width 194 height 65
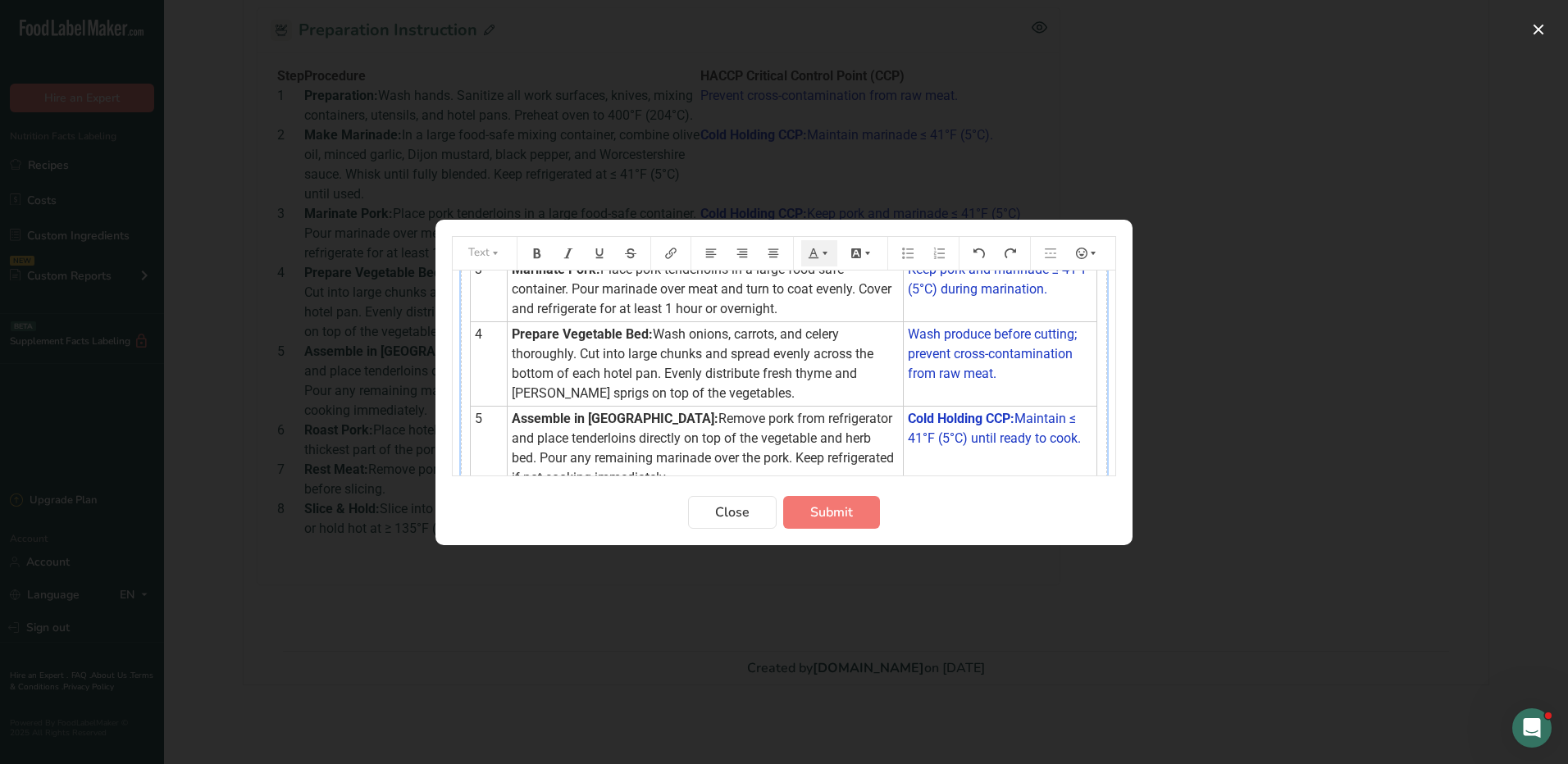
scroll to position [328, 0]
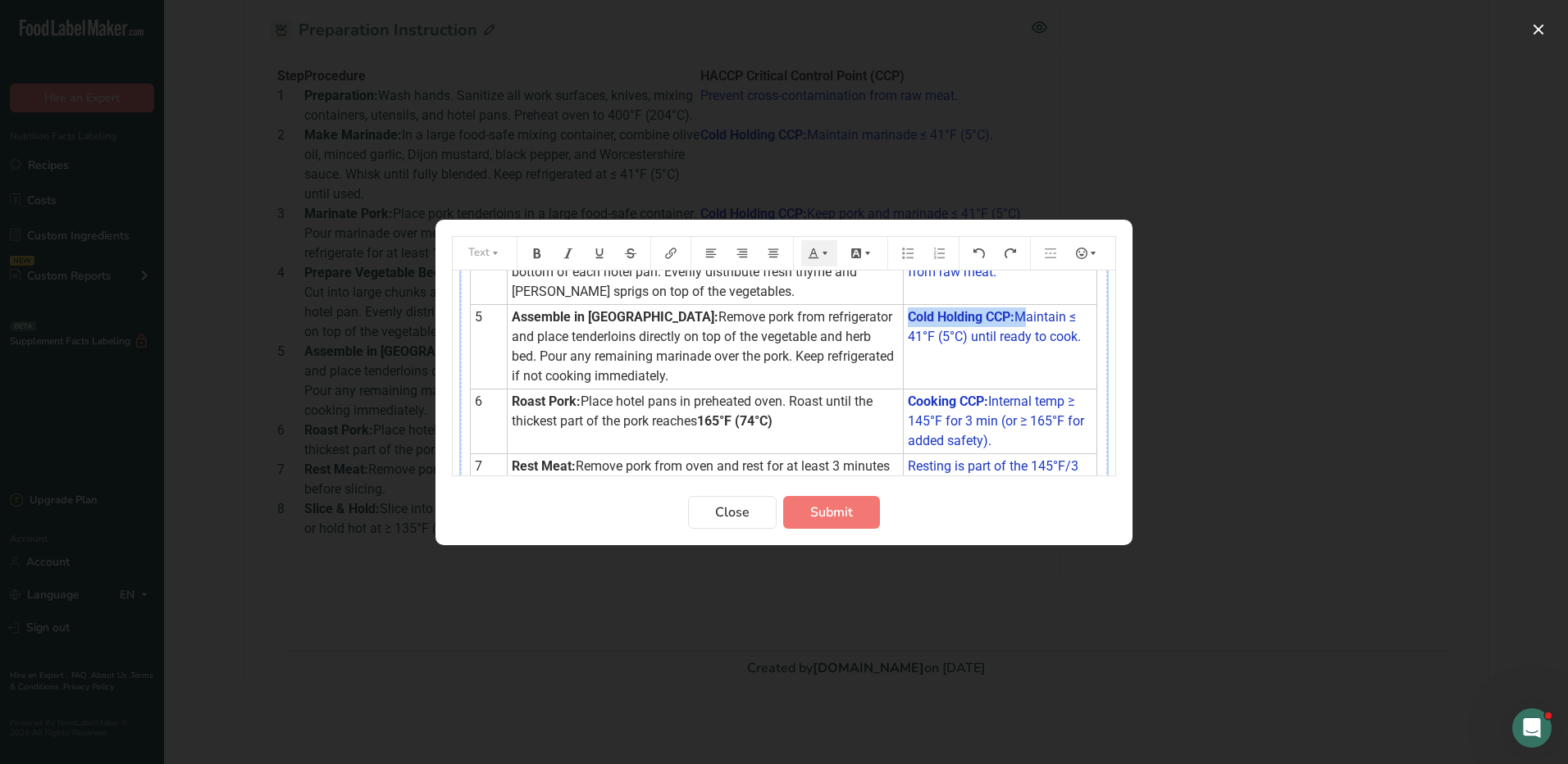
drag, startPoint x: 1019, startPoint y: 316, endPoint x: 905, endPoint y: 319, distance: 114.0
click at [905, 319] on td "Cold Holding CCP: Maintain ≤ 41°F (5°C) until ready to cook." at bounding box center [1000, 347] width 194 height 85
drag, startPoint x: 990, startPoint y: 402, endPoint x: 905, endPoint y: 402, distance: 85.0
click at [905, 402] on td "Cooking CCP: Internal temp ≥ 145°F for 3 min (or ≥ 165°F for added safety)." at bounding box center [1000, 421] width 194 height 65
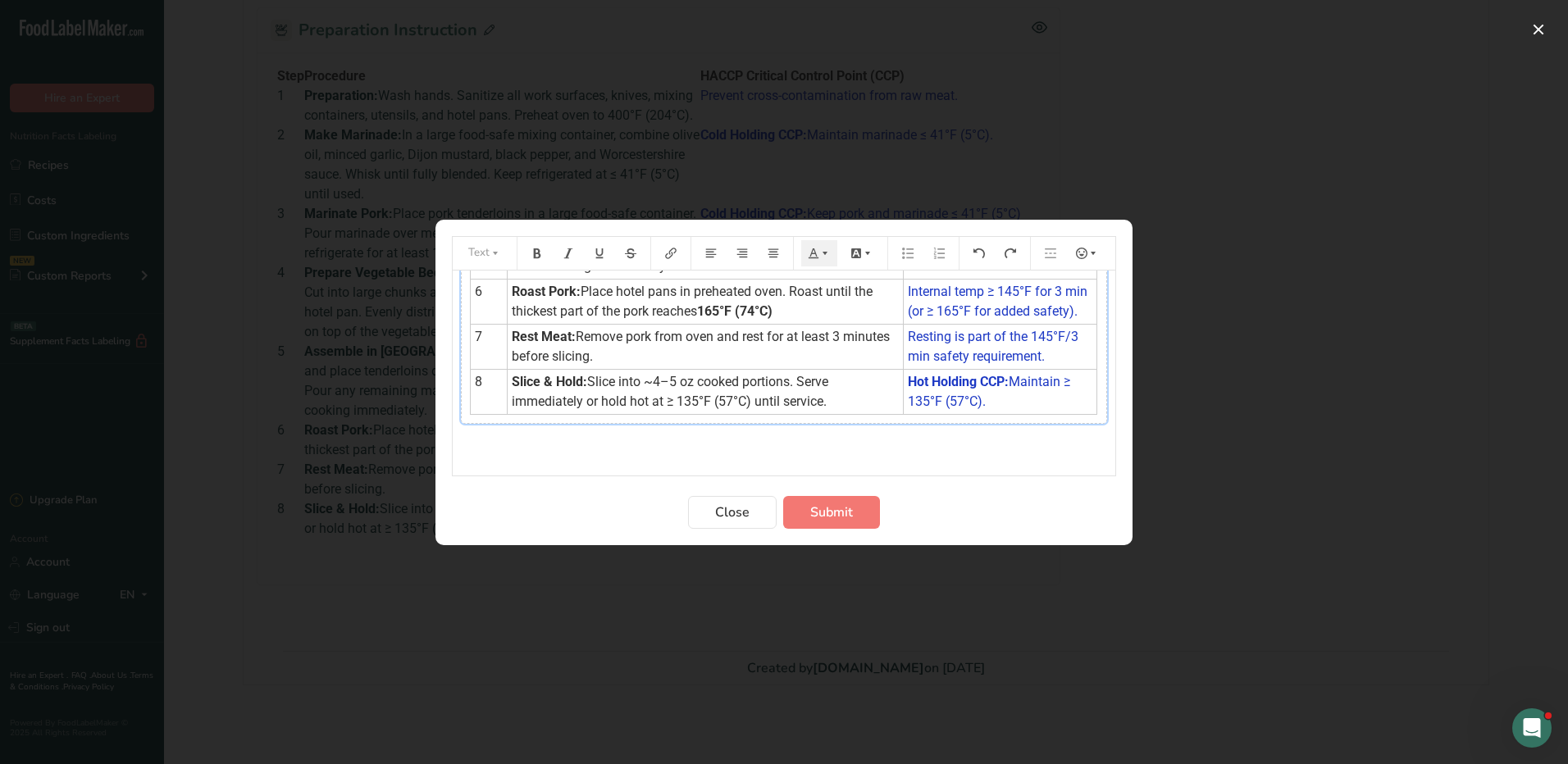
scroll to position [458, 0]
drag, startPoint x: 1010, startPoint y: 380, endPoint x: 908, endPoint y: 384, distance: 102.1
click at [908, 384] on td "Hot Holding CCP: Maintain ≥ 135°F (57°C)." at bounding box center [1000, 391] width 194 height 45
click at [836, 516] on span "Submit" at bounding box center [832, 513] width 43 height 20
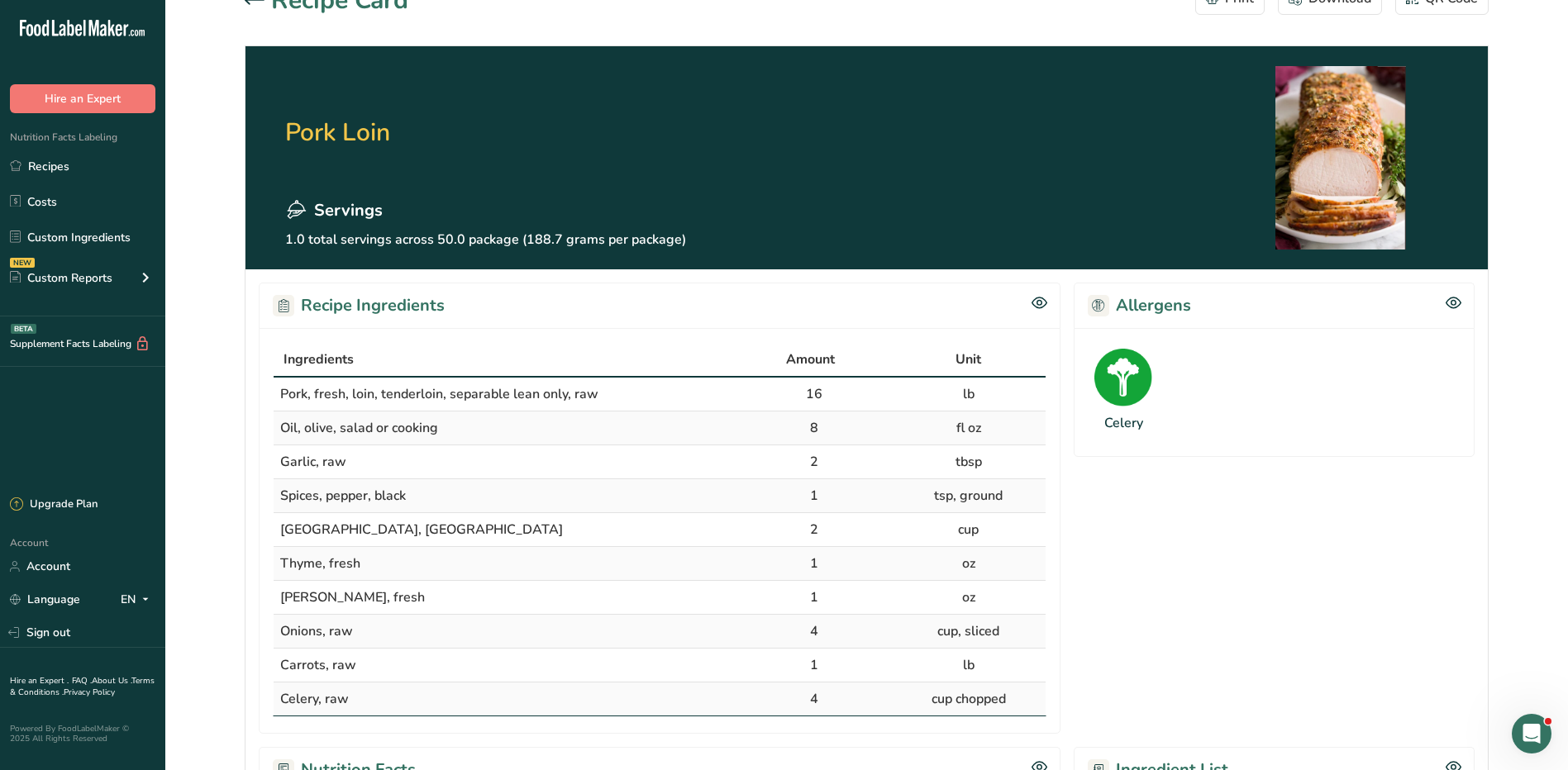
scroll to position [0, 0]
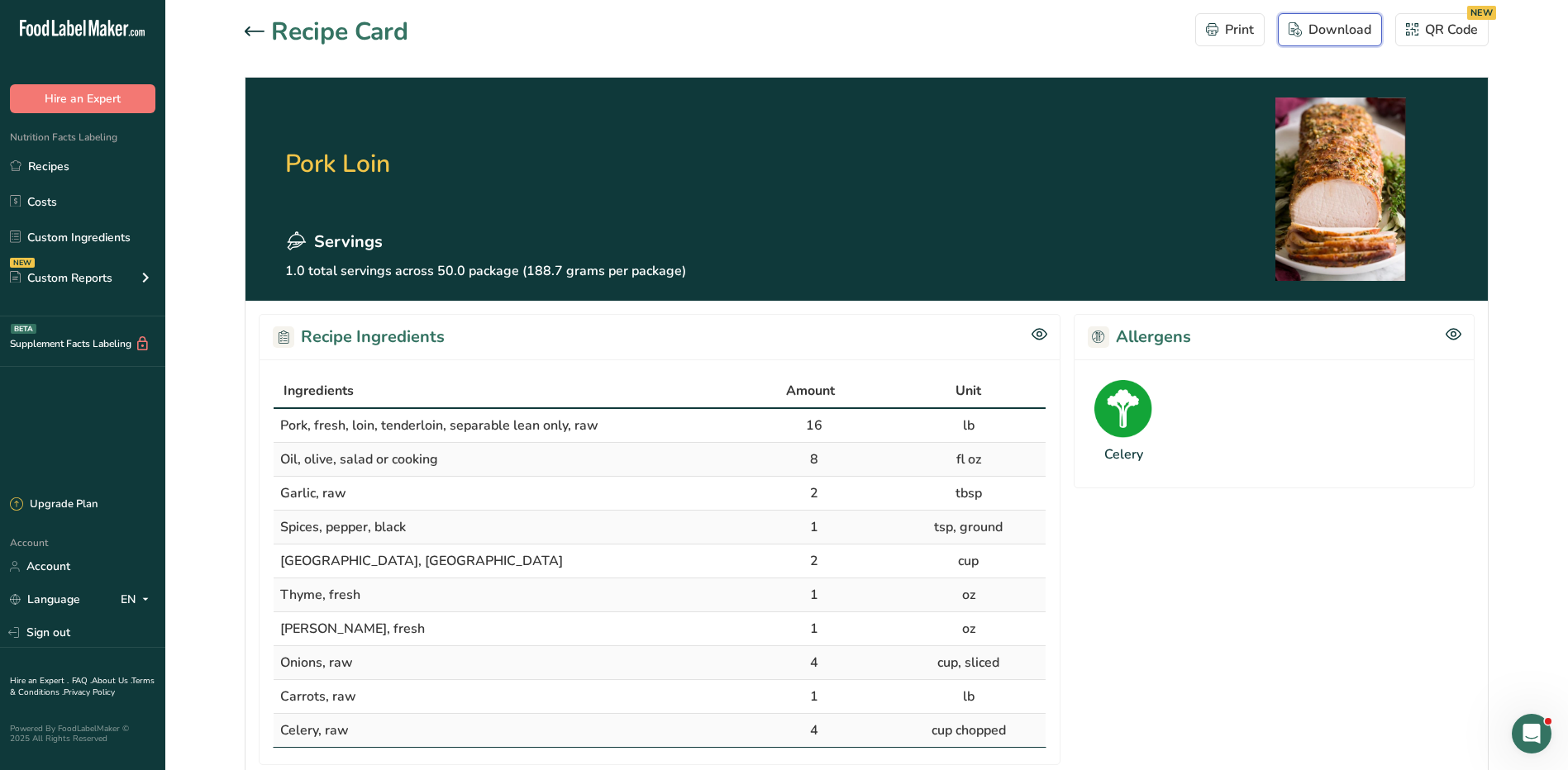
click at [1326, 28] on div "Download" at bounding box center [1330, 30] width 83 height 20
click at [247, 26] on icon at bounding box center [255, 31] width 20 height 10
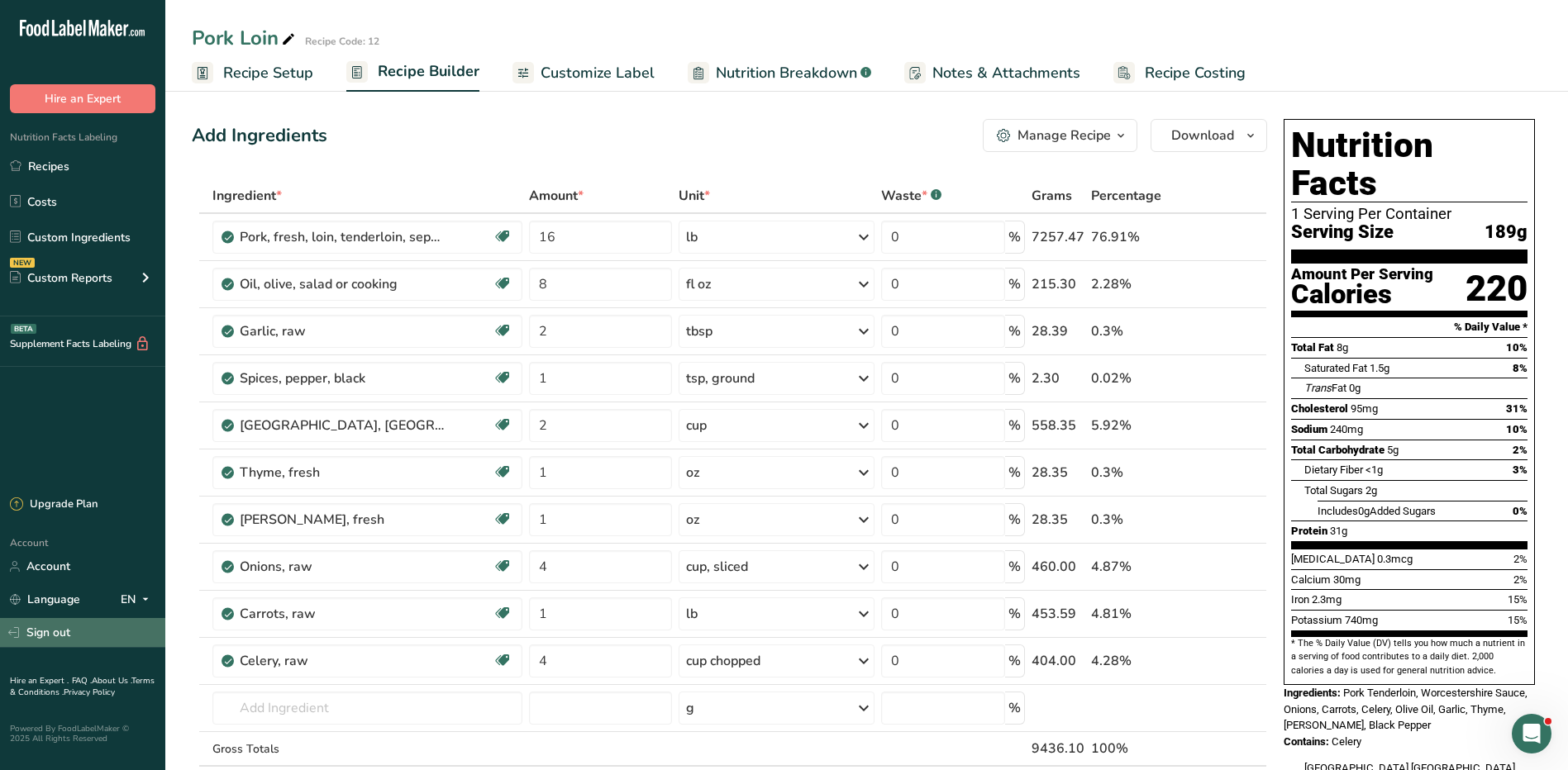
click at [62, 630] on link "Sign out" at bounding box center [83, 633] width 166 height 29
